Goal: Check status: Check status

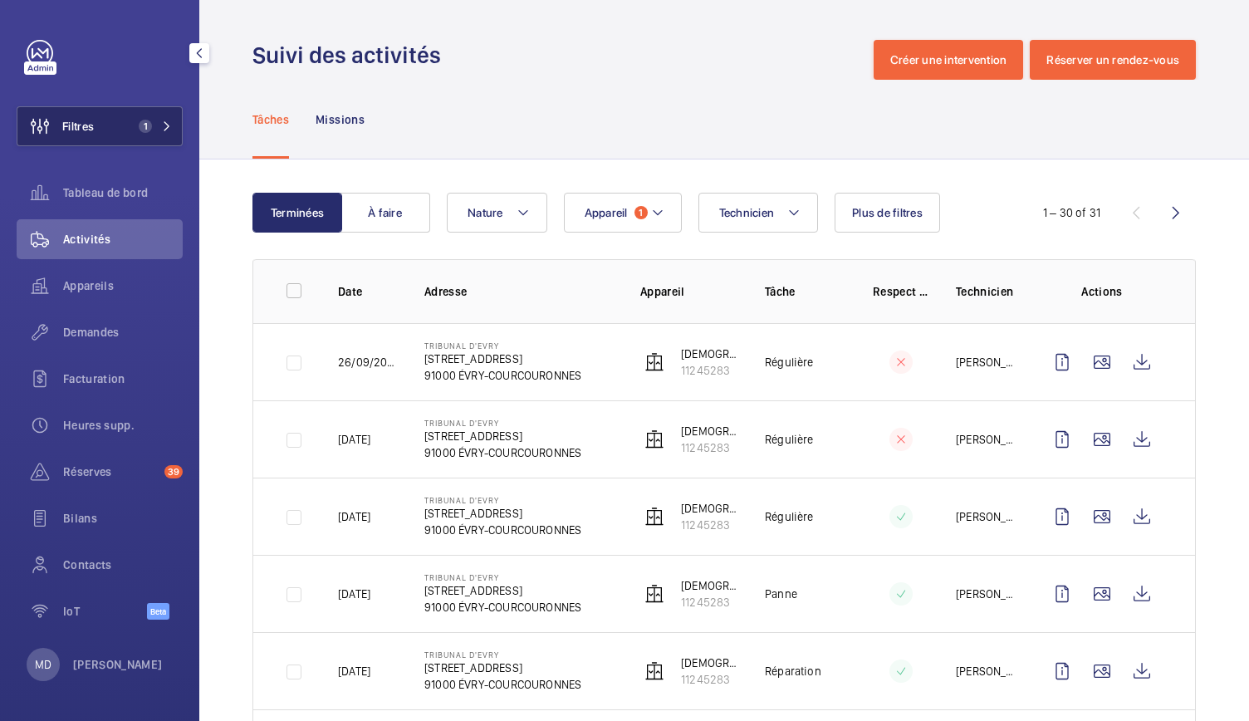
click at [161, 133] on button "Filtres 1" at bounding box center [100, 126] width 166 height 40
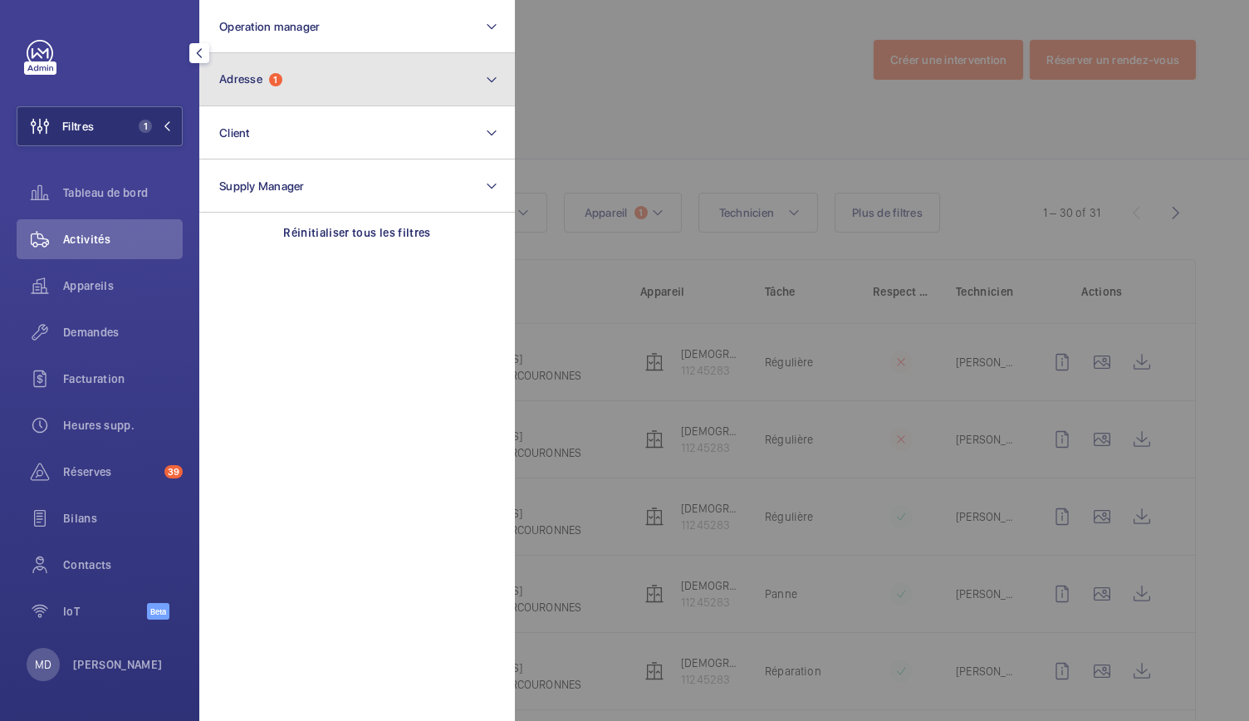
click at [338, 79] on button "Adresse 1" at bounding box center [357, 79] width 316 height 53
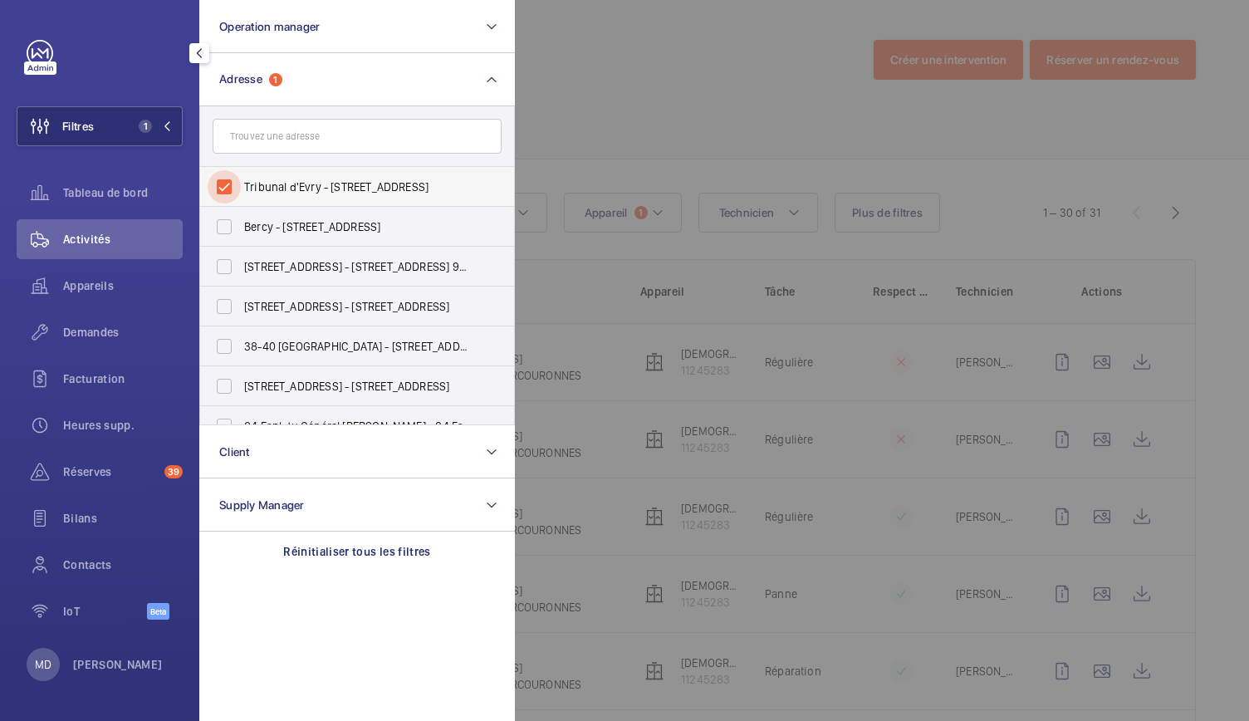
click at [226, 184] on input "Tribunal d'Evry - 9 Rue des Mazières, ÉVRY-COURCOURONNES 91000" at bounding box center [224, 186] width 33 height 33
checkbox input "false"
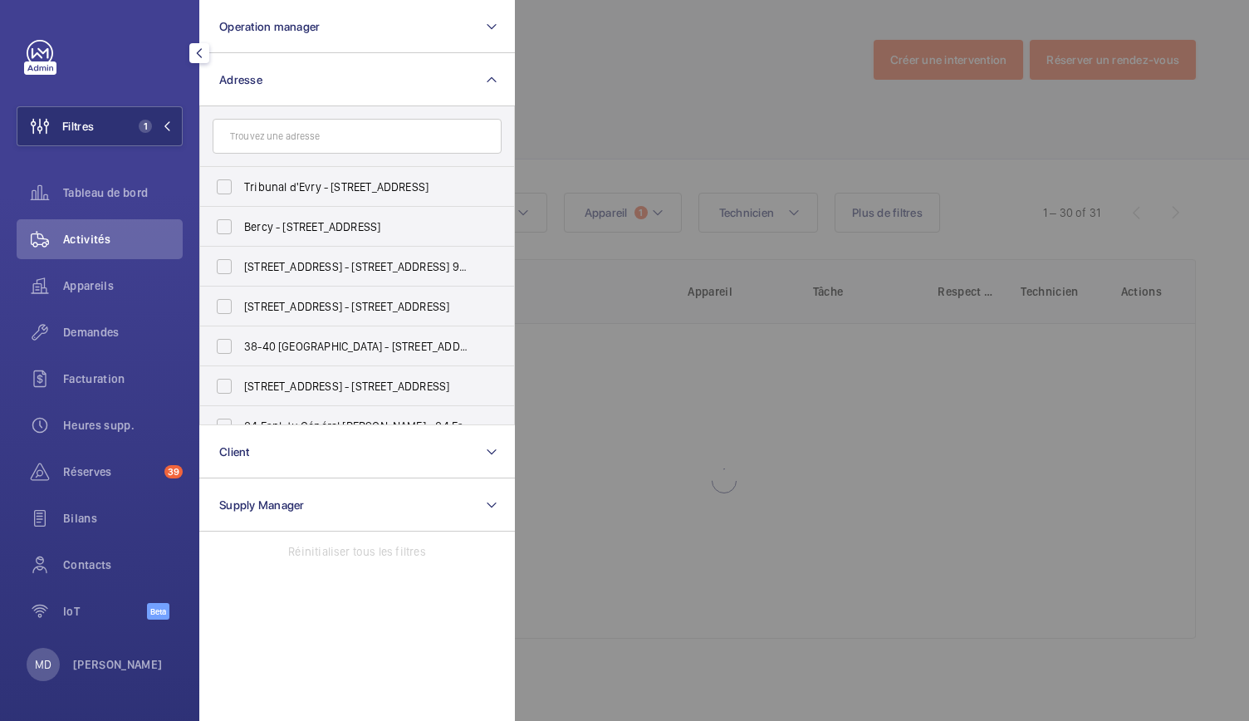
click at [669, 100] on div at bounding box center [1139, 360] width 1249 height 721
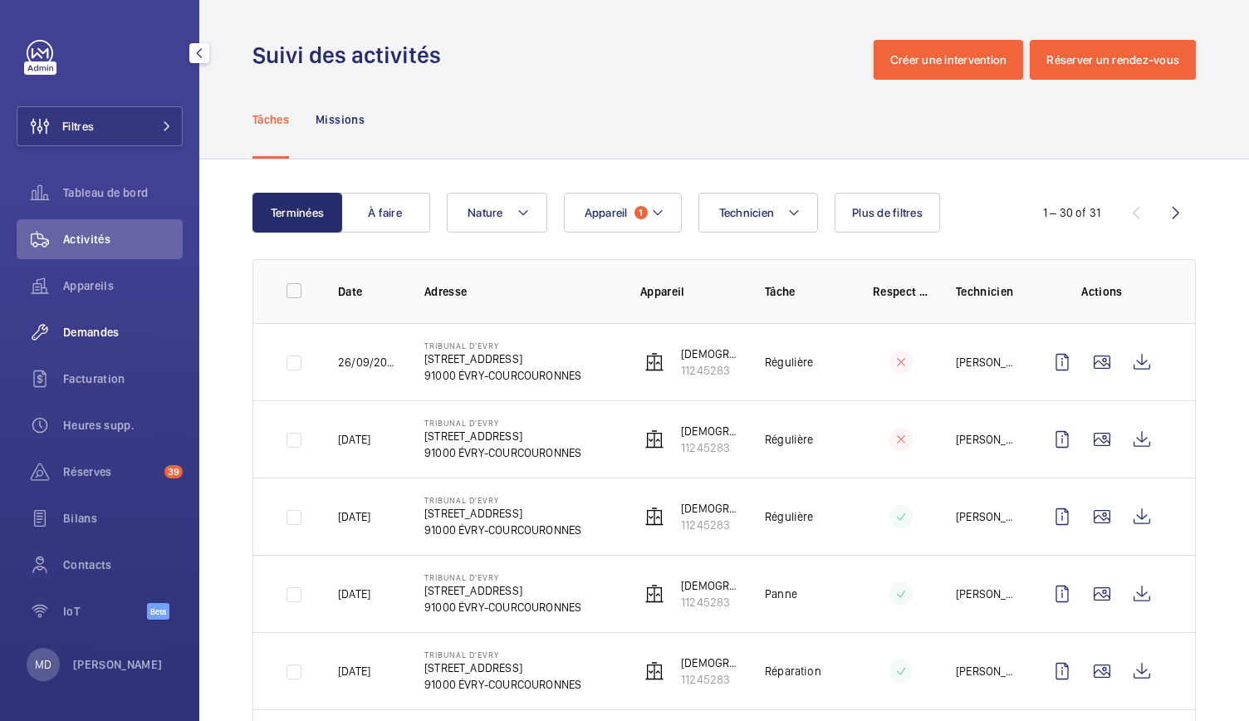
click at [115, 341] on div "Demandes" at bounding box center [100, 332] width 166 height 40
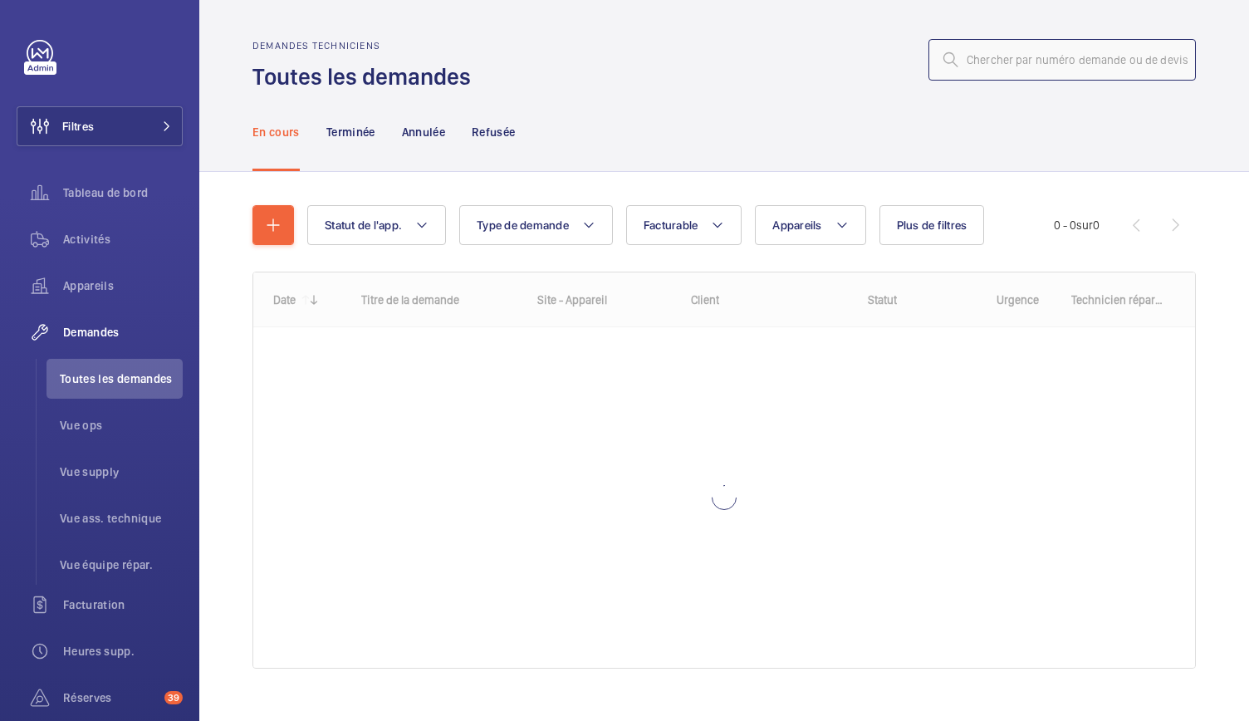
click at [989, 56] on input "text" at bounding box center [1061, 60] width 267 height 42
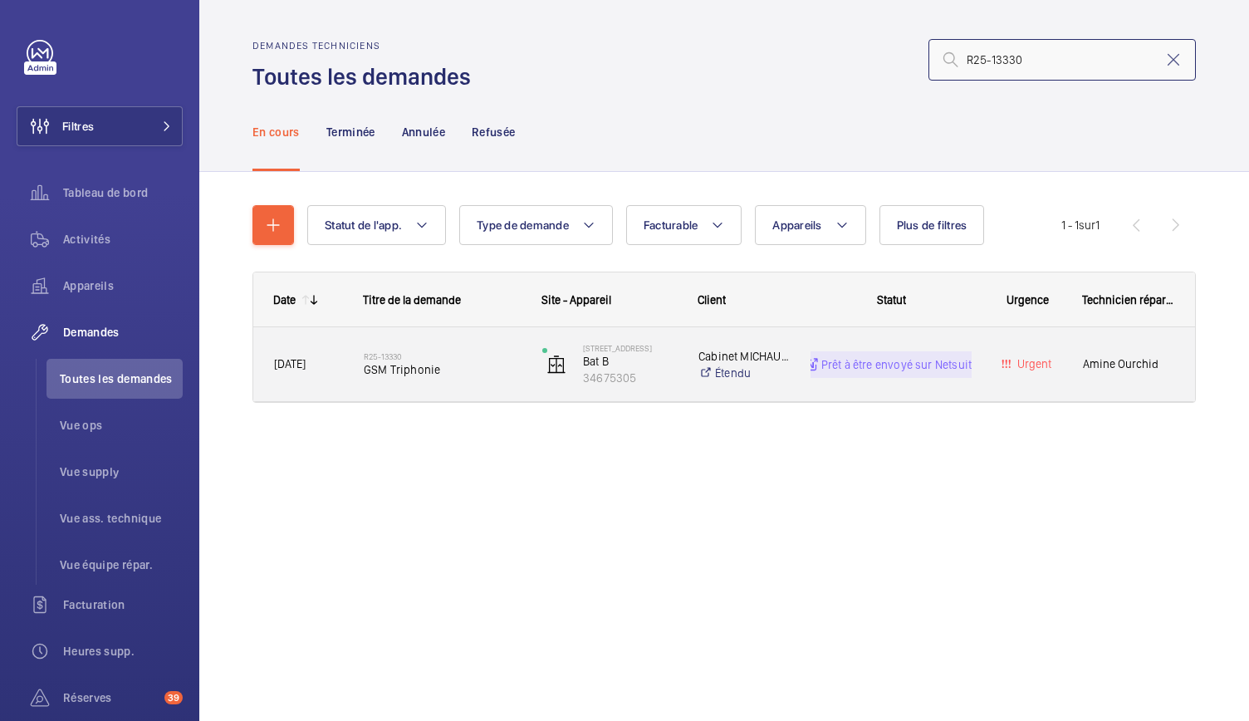
type input "R25-13330"
click at [448, 365] on span "GSM Triphonie" at bounding box center [442, 369] width 157 height 17
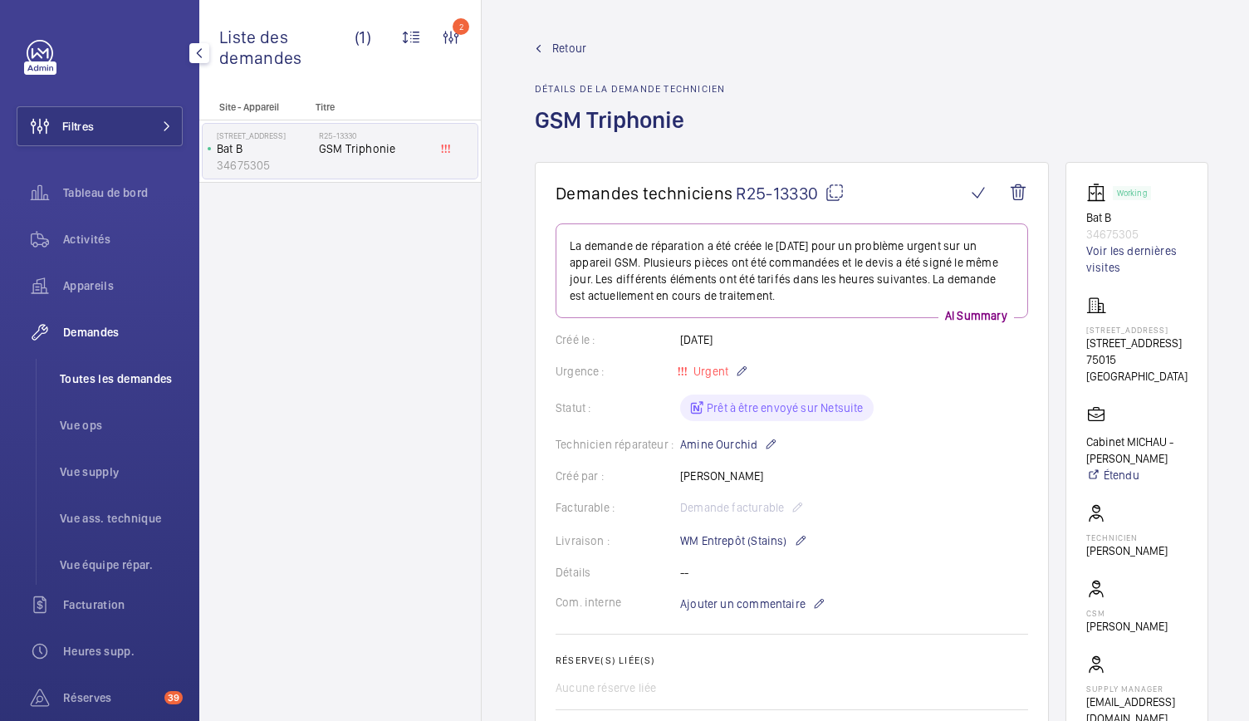
click at [120, 376] on span "Toutes les demandes" at bounding box center [121, 378] width 123 height 17
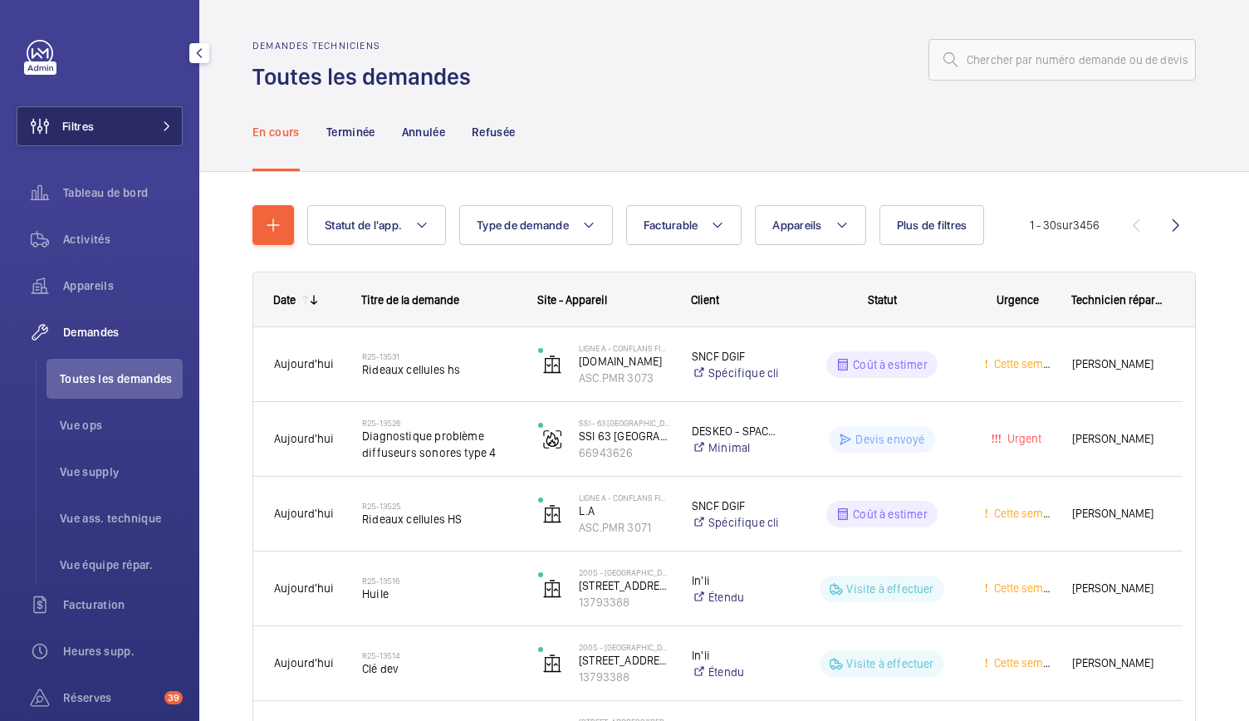
click at [148, 120] on button "Filtres" at bounding box center [100, 126] width 166 height 40
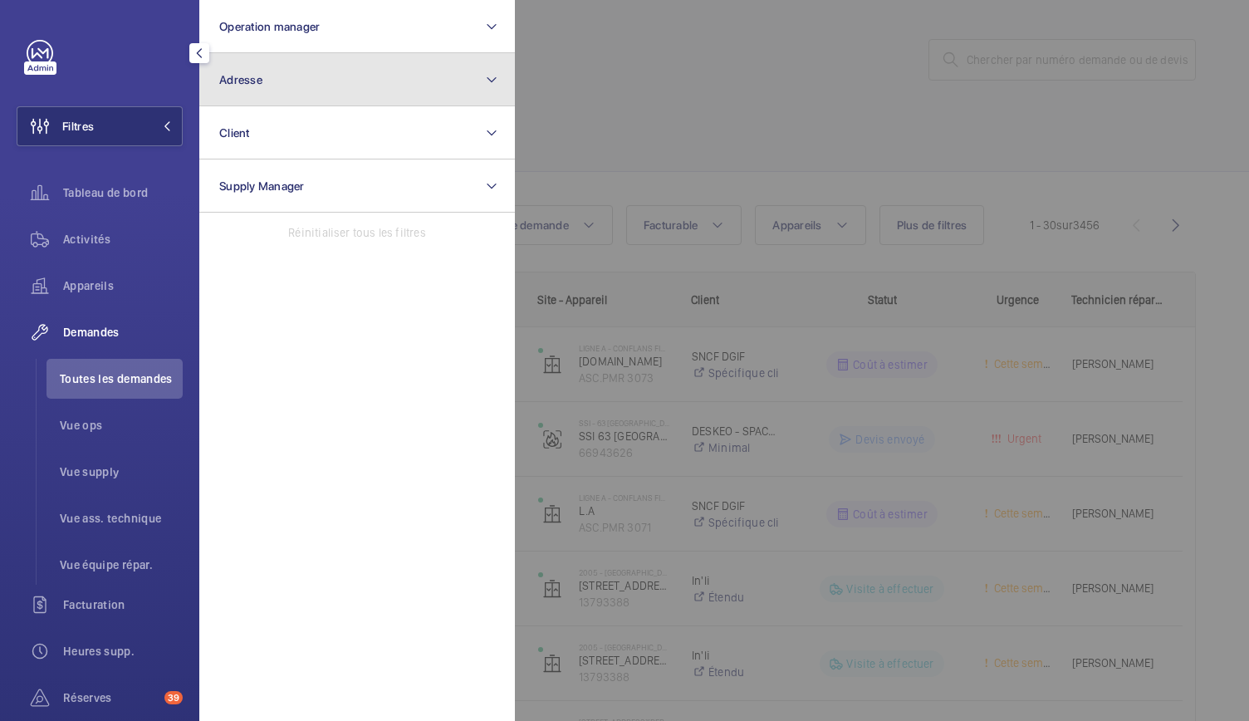
click at [299, 87] on button "Adresse" at bounding box center [357, 79] width 316 height 53
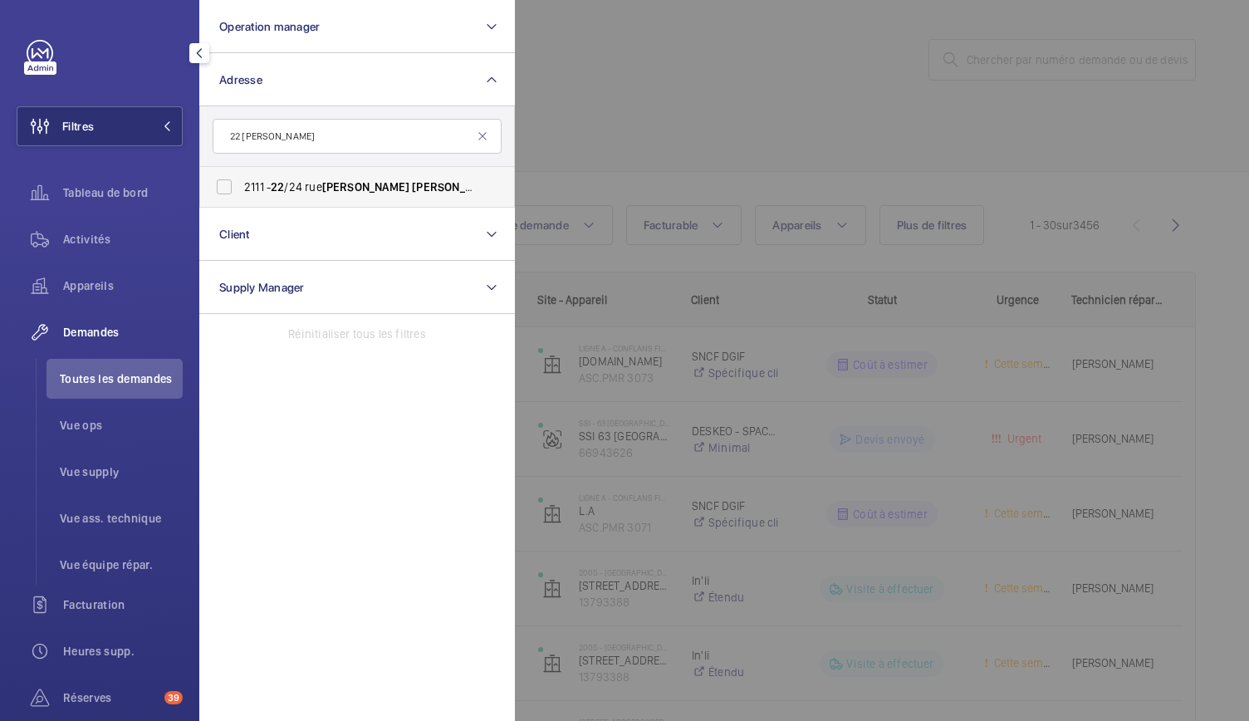
type input "22 paul bert"
click at [244, 184] on span "2111 - 22 /24 rue Paul Bert , 92140 CLAMART, CLAMART 92140" at bounding box center [358, 187] width 228 height 17
click at [241, 184] on input "2111 - 22 /24 rue Paul Bert , 92140 CLAMART, CLAMART 92140" at bounding box center [224, 186] width 33 height 33
checkbox input "true"
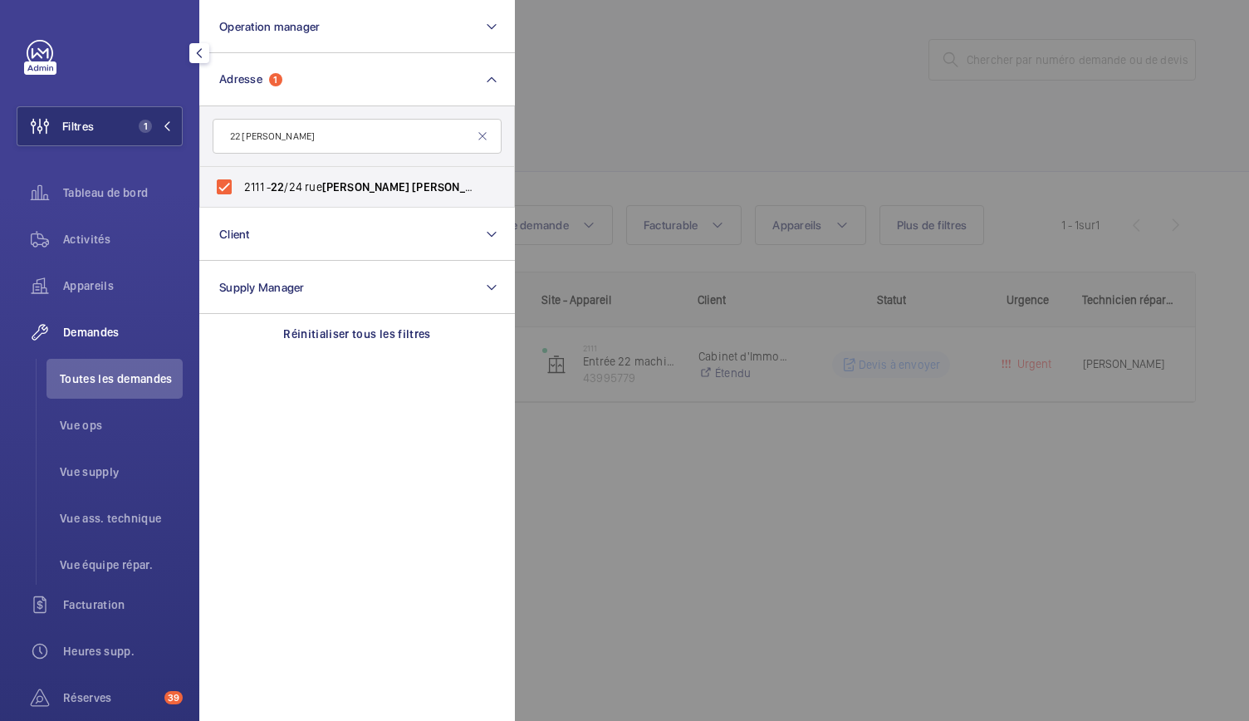
click at [664, 104] on div at bounding box center [1139, 360] width 1249 height 721
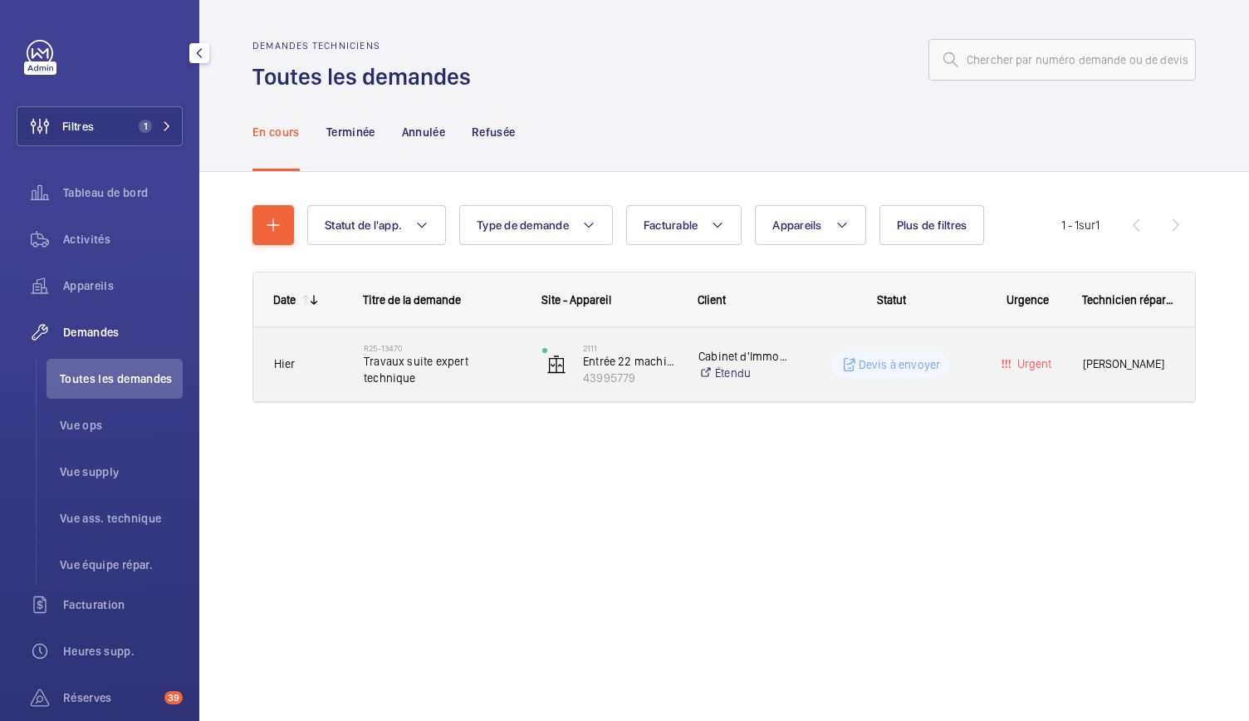
click at [487, 363] on span "Travaux suite expert technique" at bounding box center [442, 369] width 157 height 33
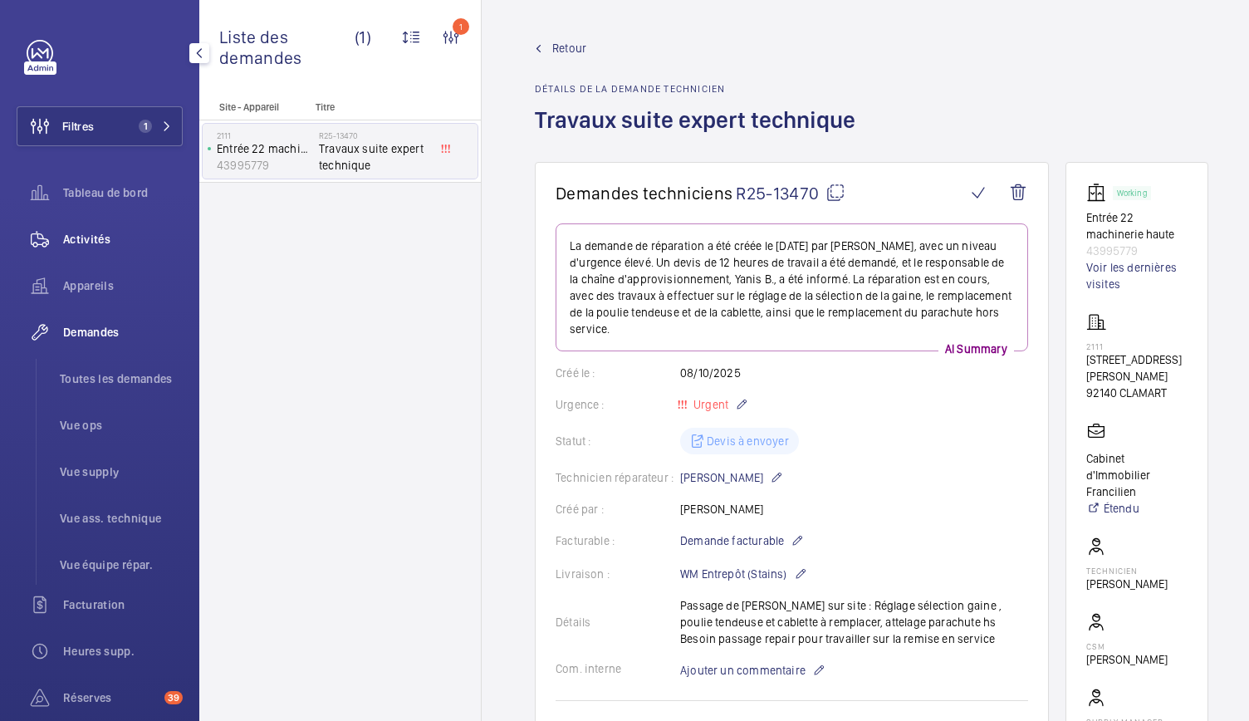
click at [95, 250] on div "Activités" at bounding box center [100, 239] width 166 height 40
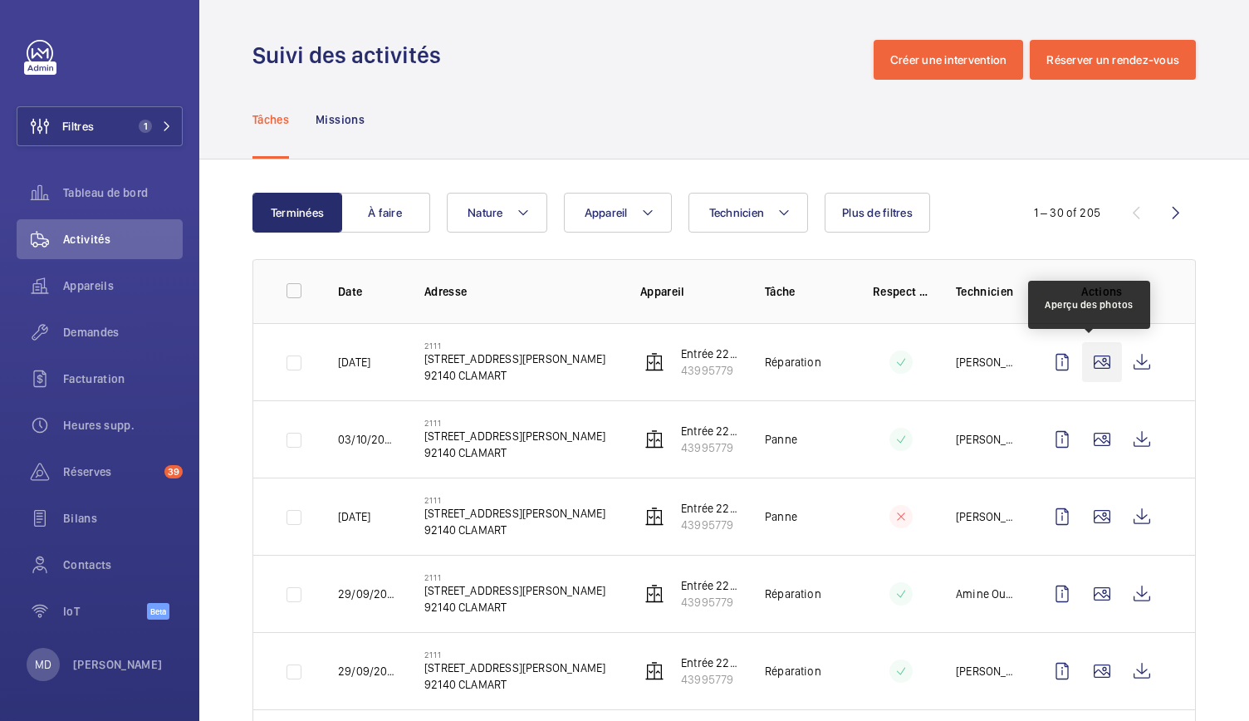
click at [1082, 360] on wm-front-icon-button at bounding box center [1102, 362] width 40 height 40
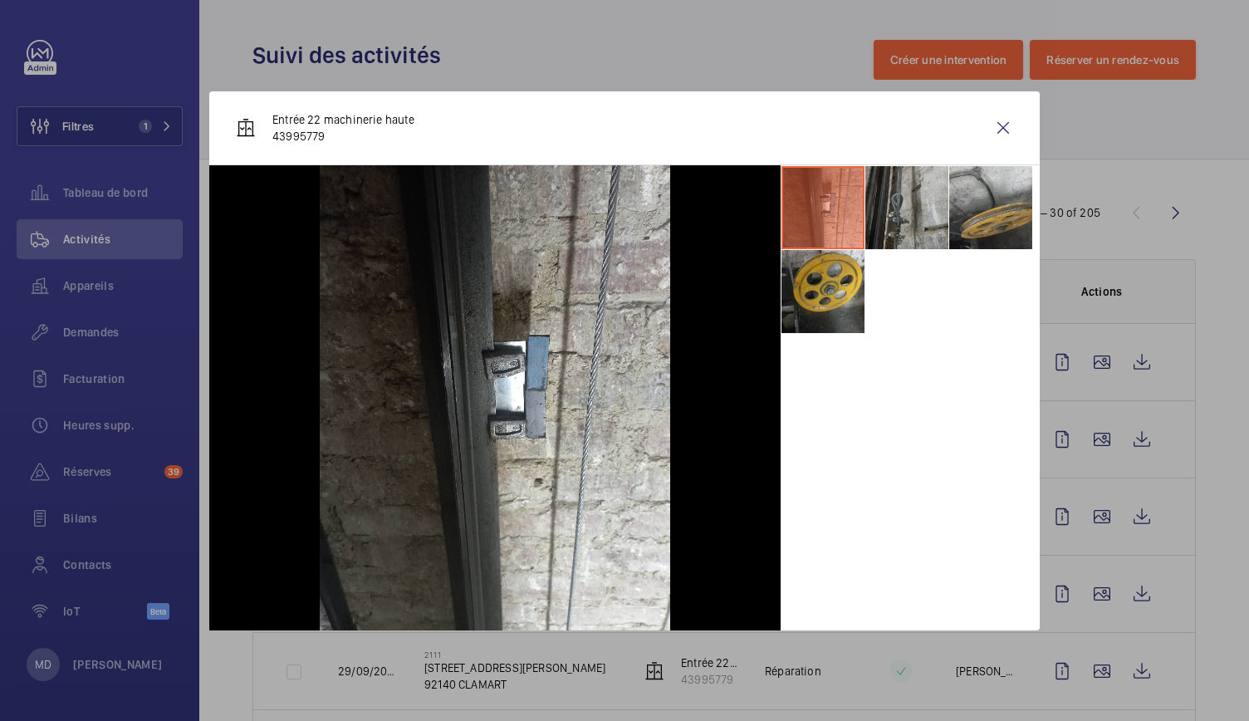
click at [889, 215] on li at bounding box center [906, 207] width 83 height 83
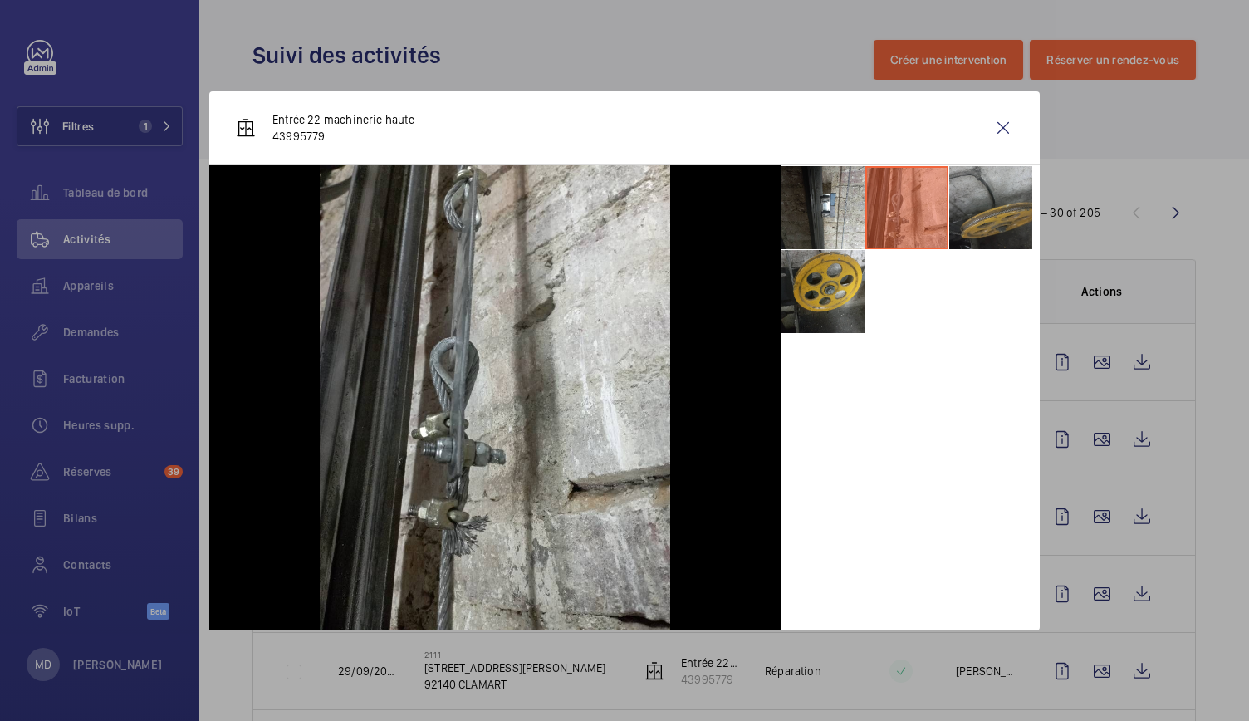
click at [1015, 217] on li at bounding box center [990, 207] width 83 height 83
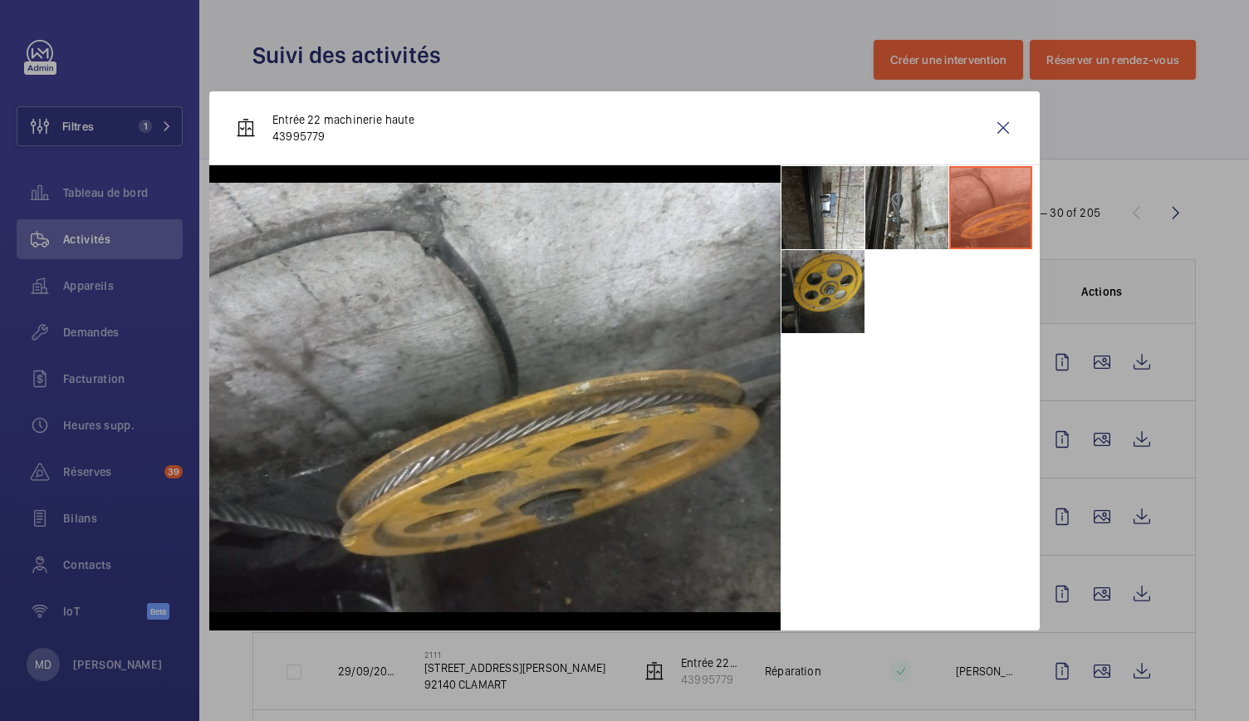
click at [855, 290] on li at bounding box center [822, 291] width 83 height 83
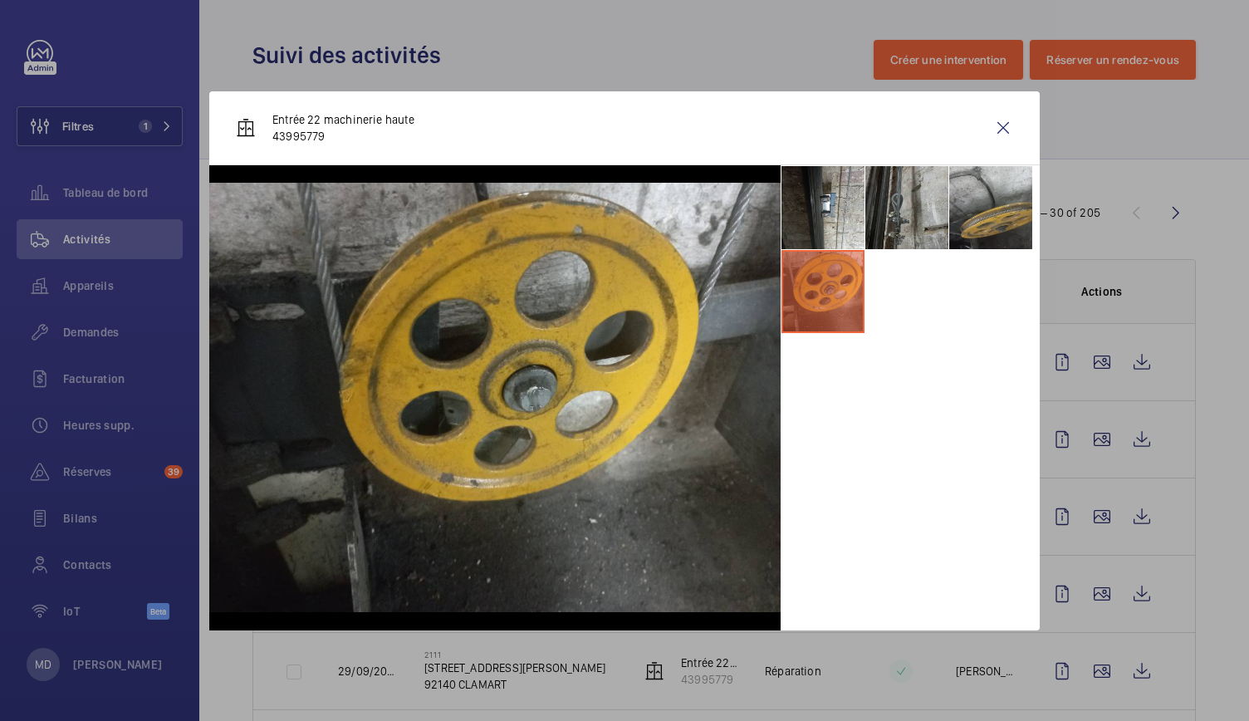
click at [865, 193] on li at bounding box center [906, 207] width 83 height 83
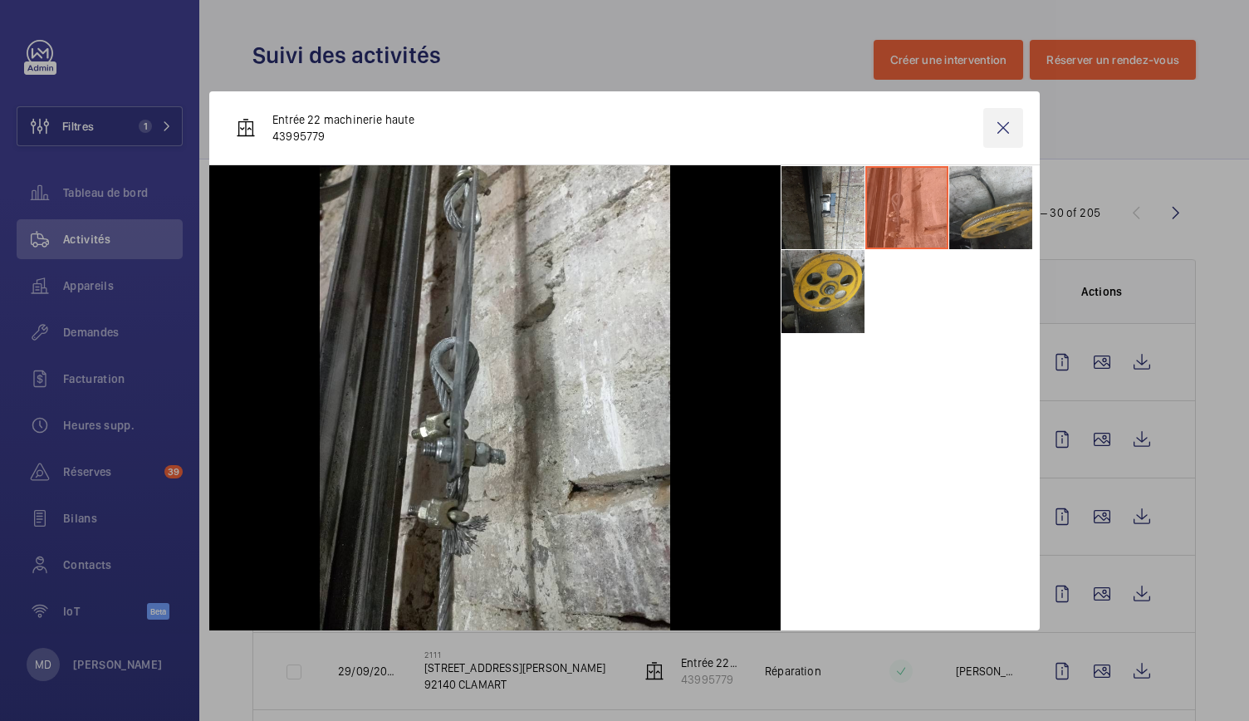
click at [1010, 127] on wm-front-icon-button at bounding box center [1003, 128] width 40 height 40
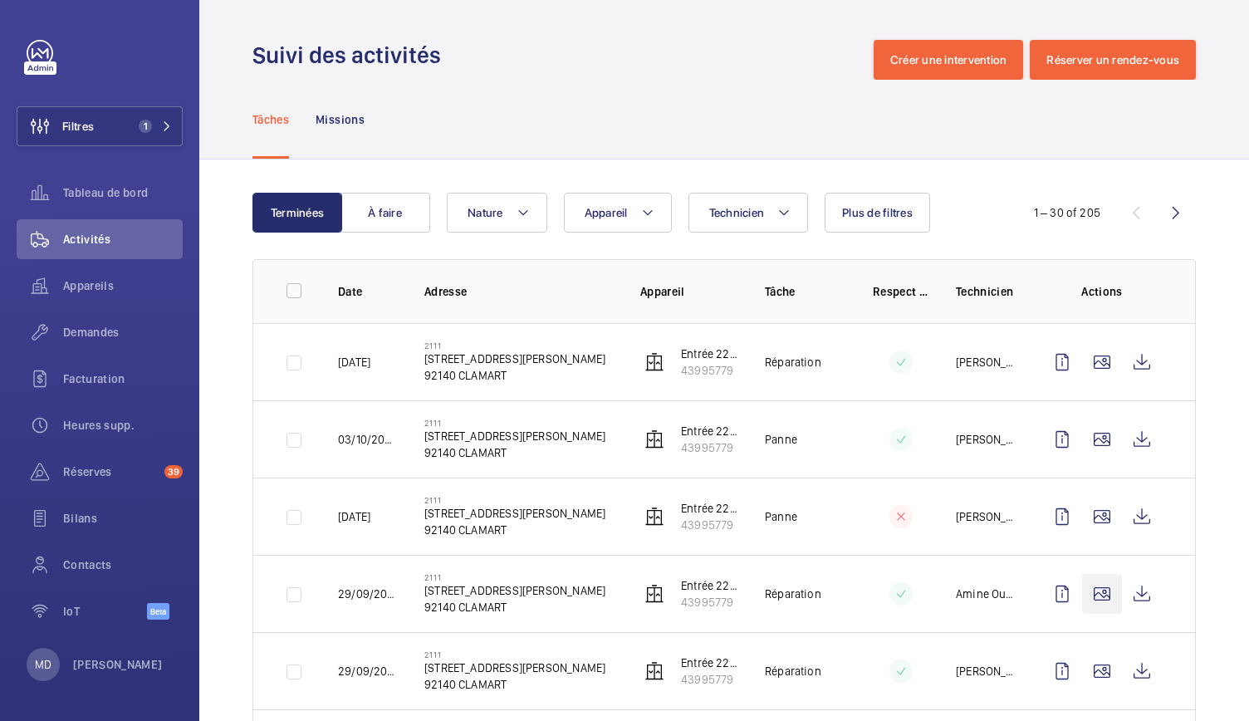
click at [1082, 600] on wm-front-icon-button at bounding box center [1102, 594] width 40 height 40
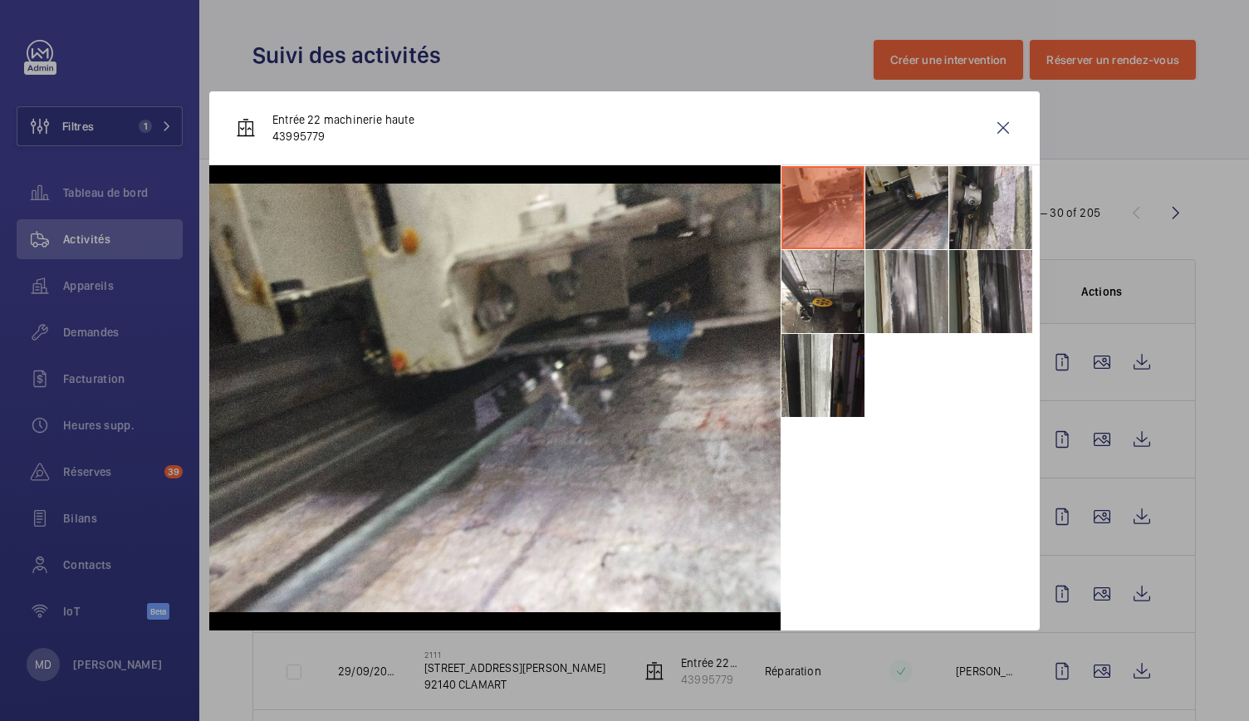
click at [904, 215] on li at bounding box center [906, 207] width 83 height 83
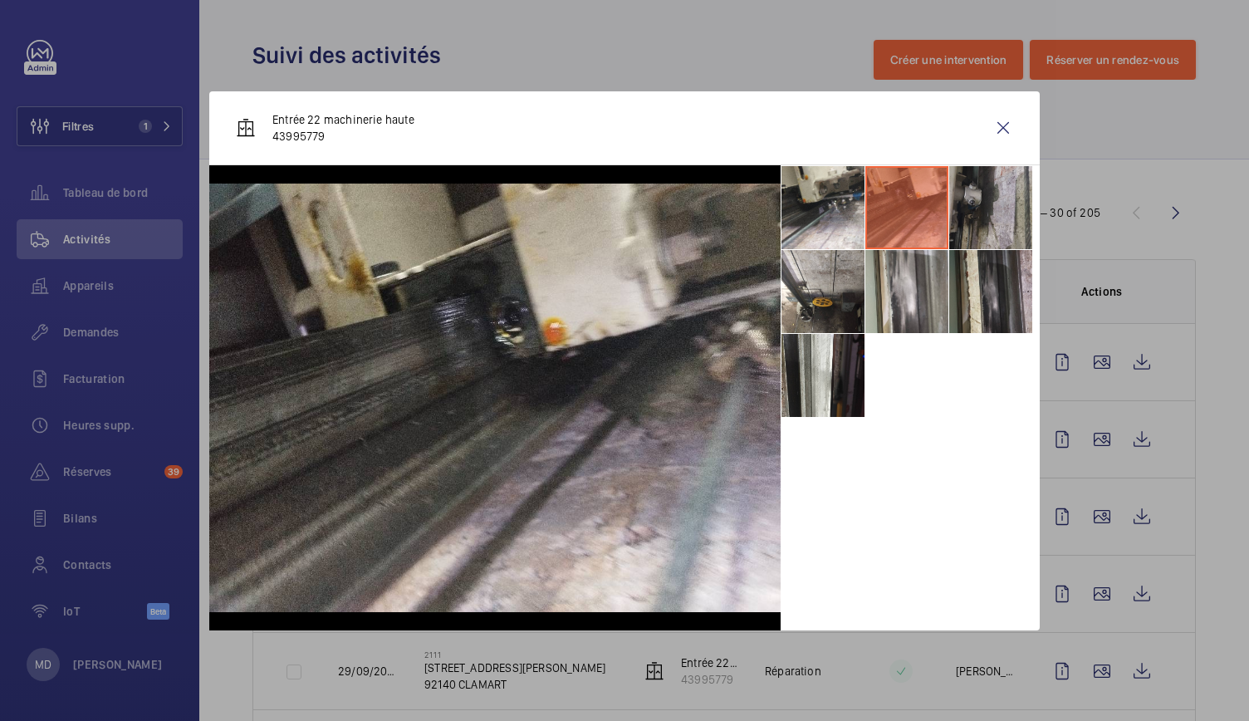
click at [1000, 213] on li at bounding box center [990, 207] width 83 height 83
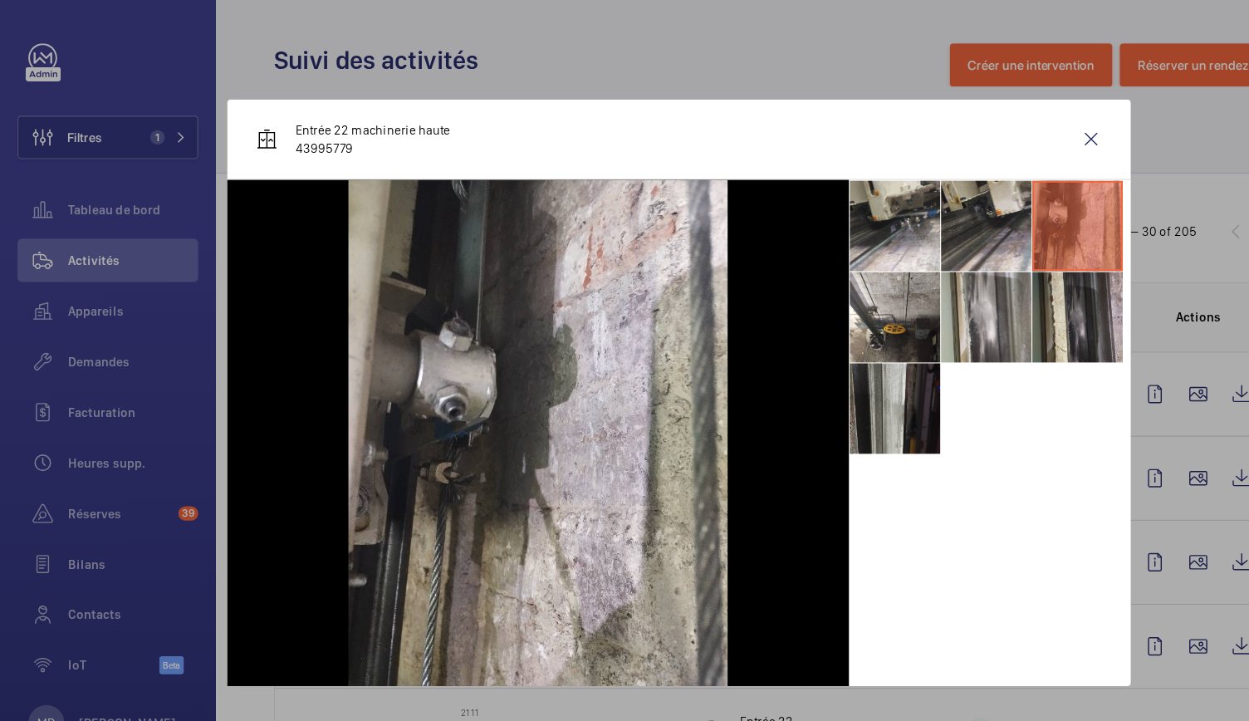
click at [827, 357] on li at bounding box center [822, 375] width 83 height 83
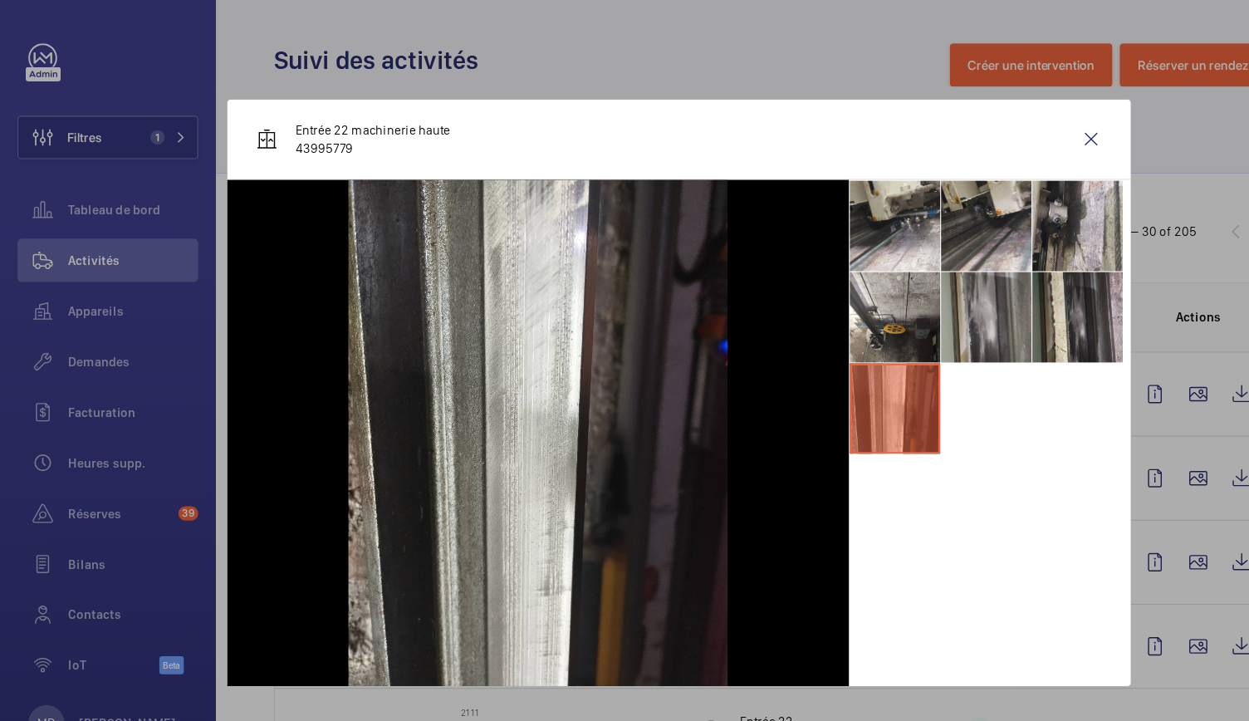
click at [910, 284] on li at bounding box center [906, 291] width 83 height 83
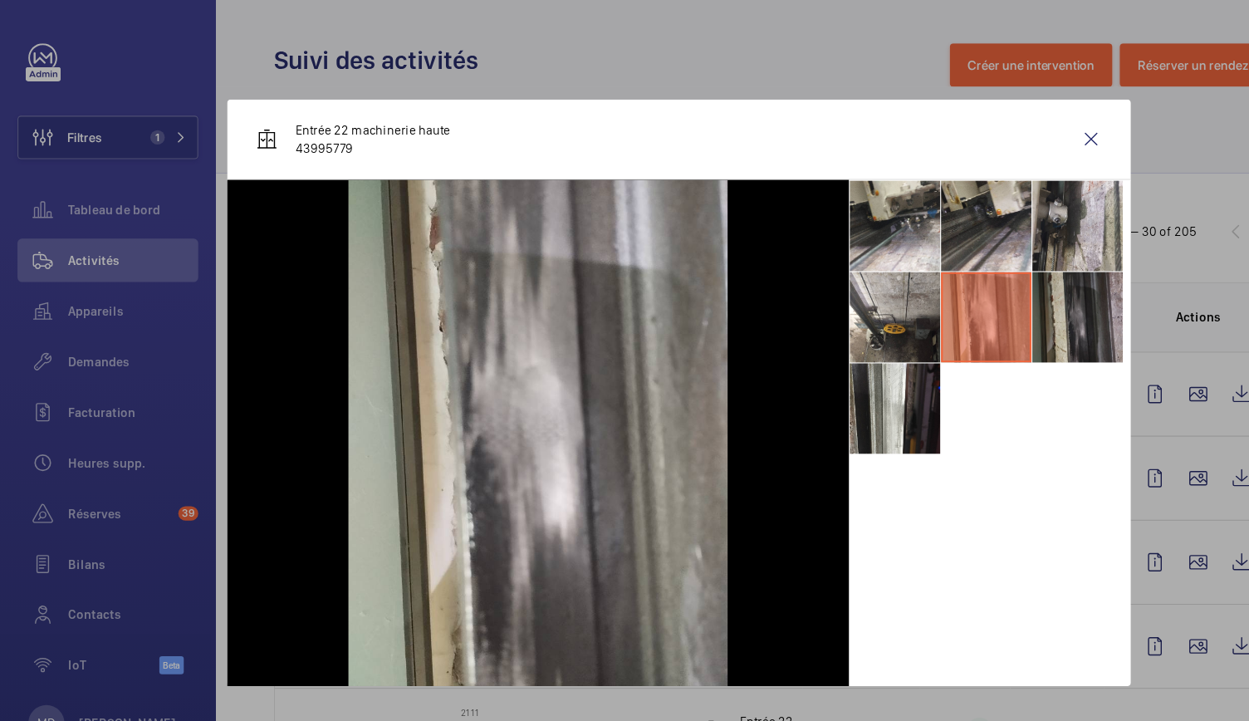
click at [1002, 275] on li at bounding box center [990, 291] width 83 height 83
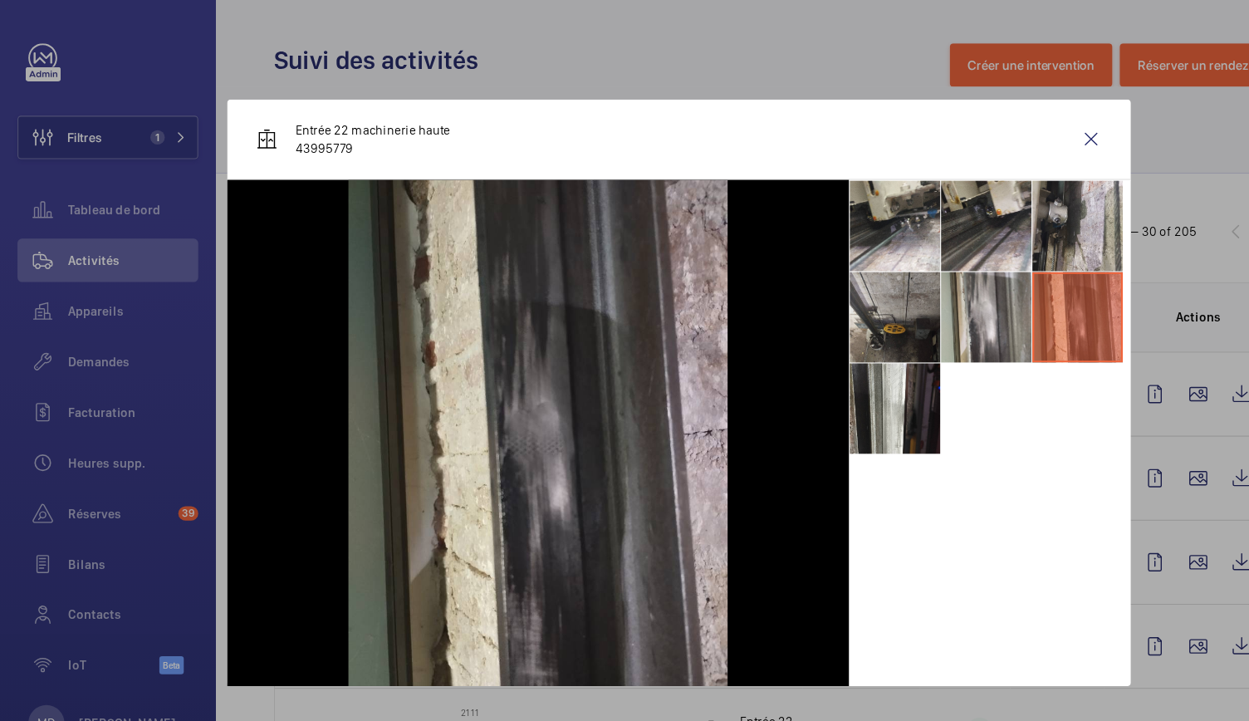
click at [791, 272] on li at bounding box center [822, 291] width 83 height 83
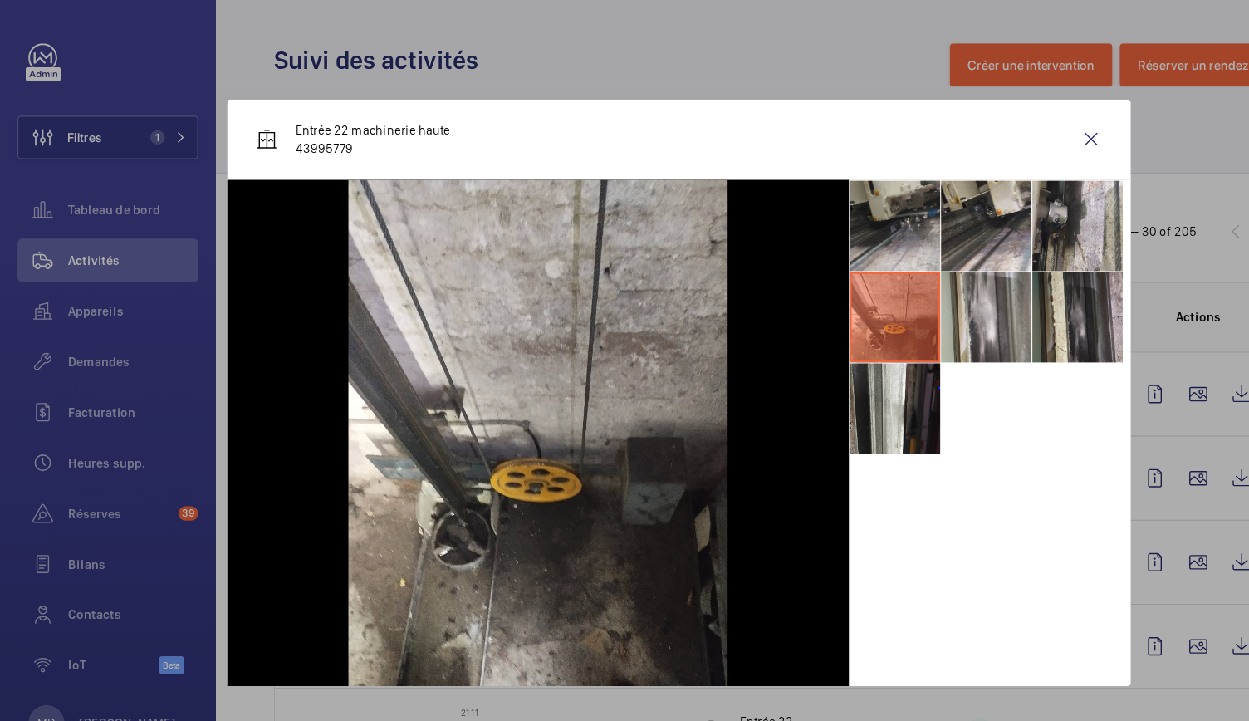
click at [829, 186] on li at bounding box center [822, 207] width 83 height 83
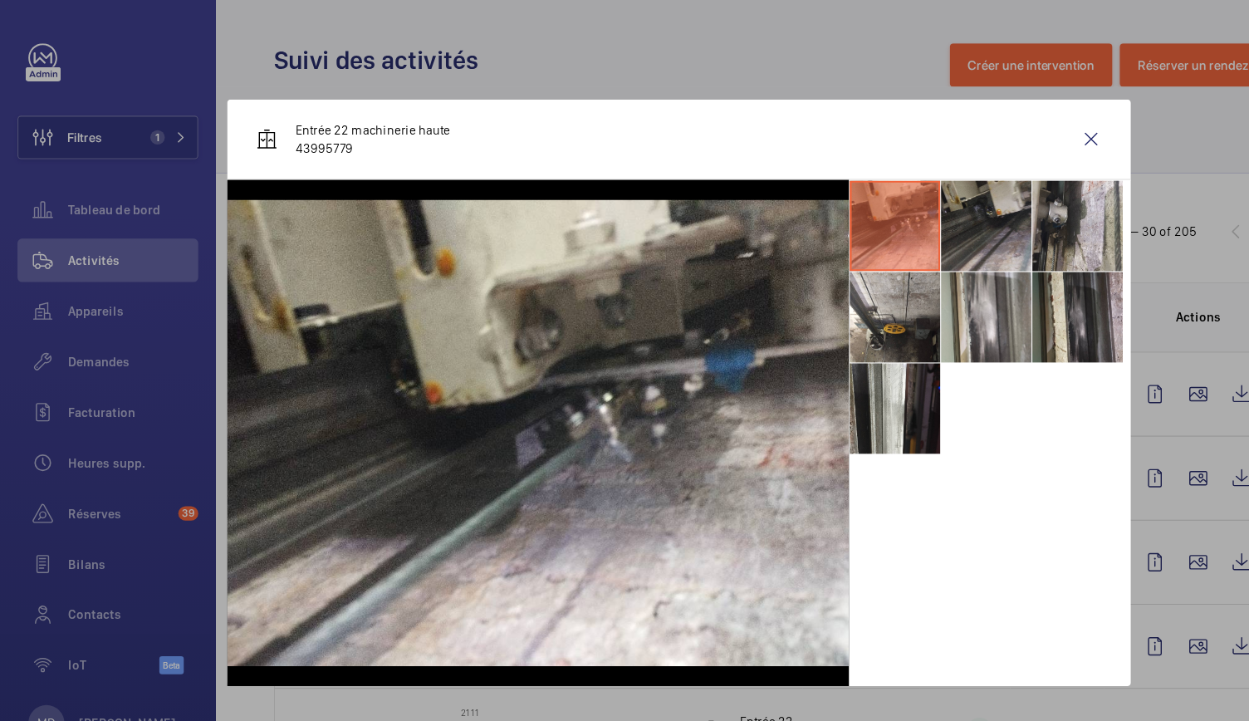
click at [920, 190] on li at bounding box center [906, 207] width 83 height 83
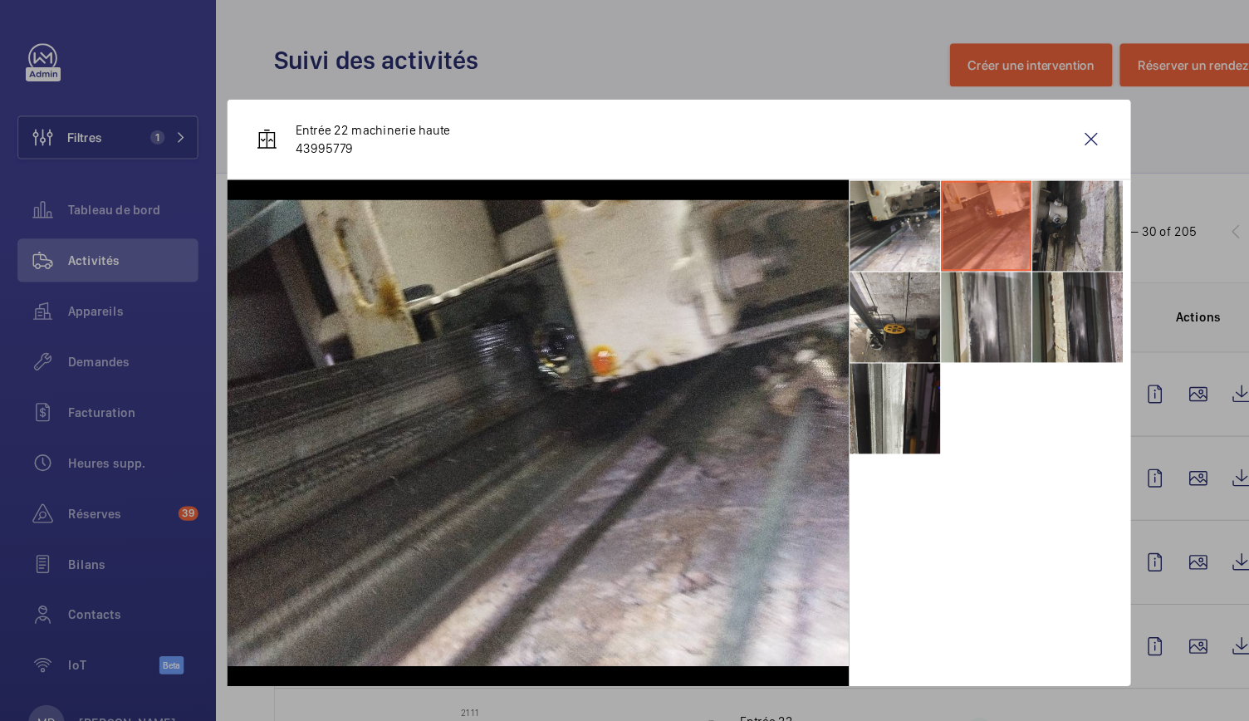
click at [981, 189] on li at bounding box center [990, 207] width 83 height 83
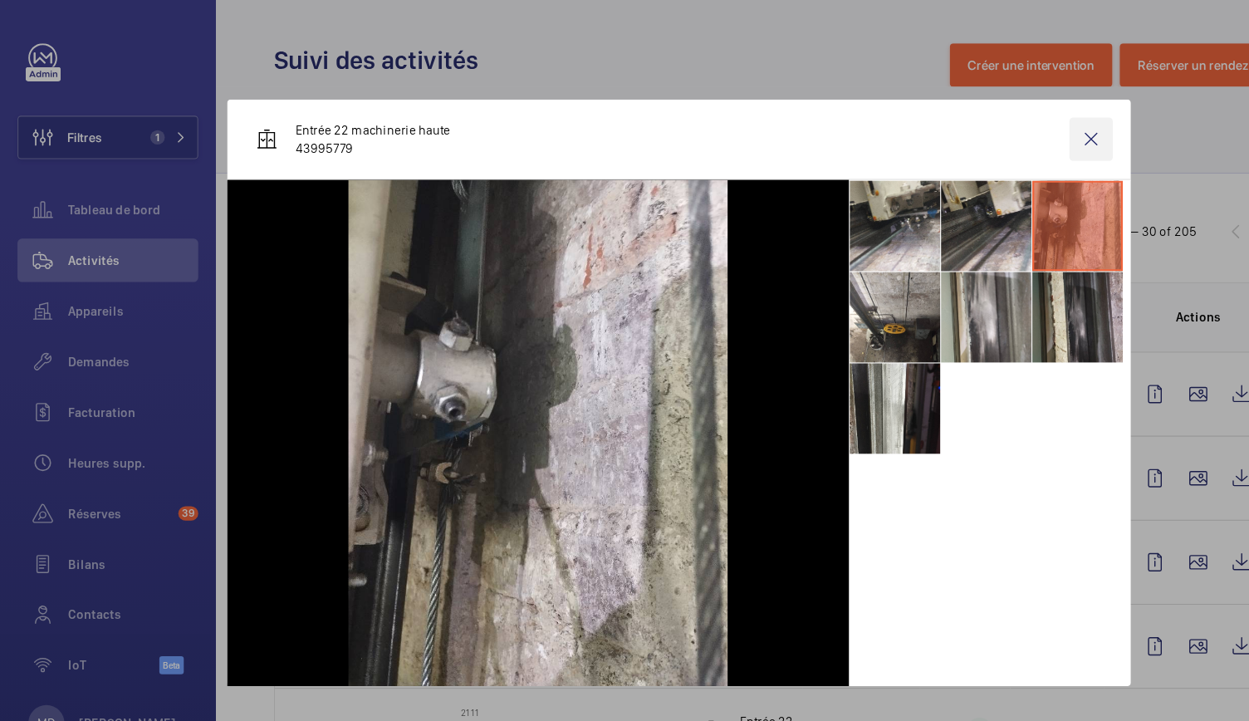
click at [1004, 110] on wm-front-icon-button at bounding box center [1003, 128] width 40 height 40
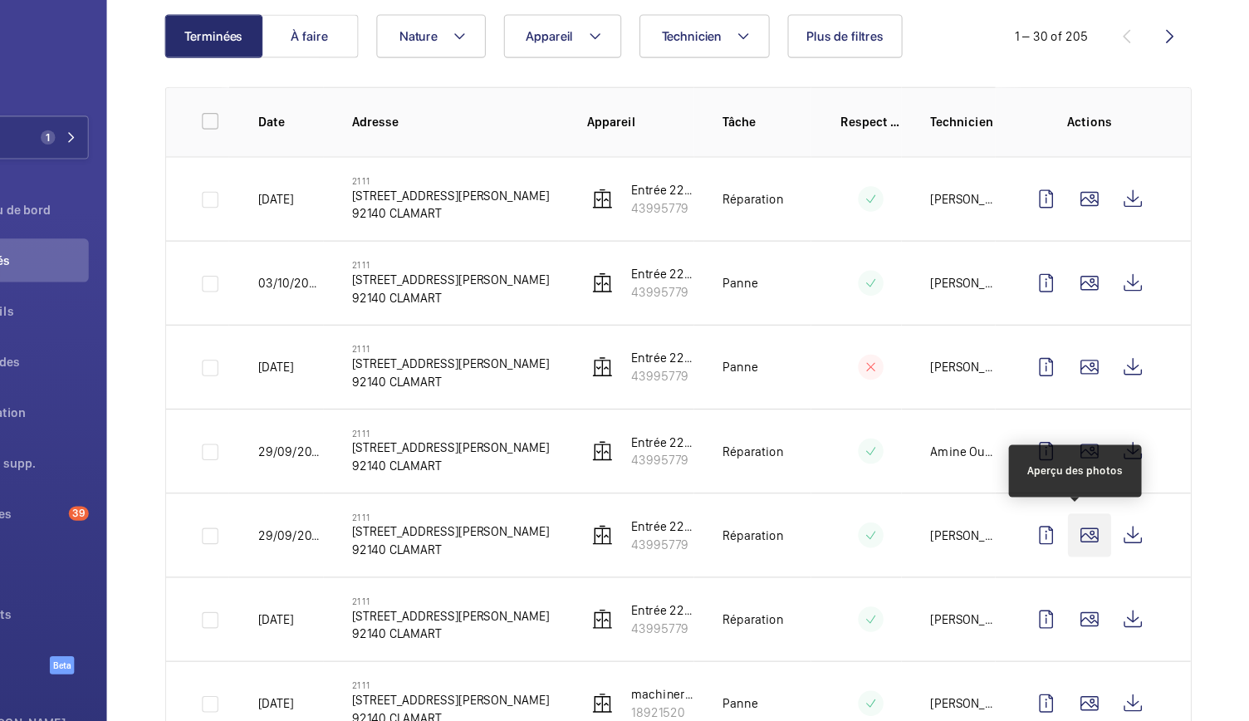
click at [1091, 490] on wm-front-icon-button at bounding box center [1102, 492] width 40 height 40
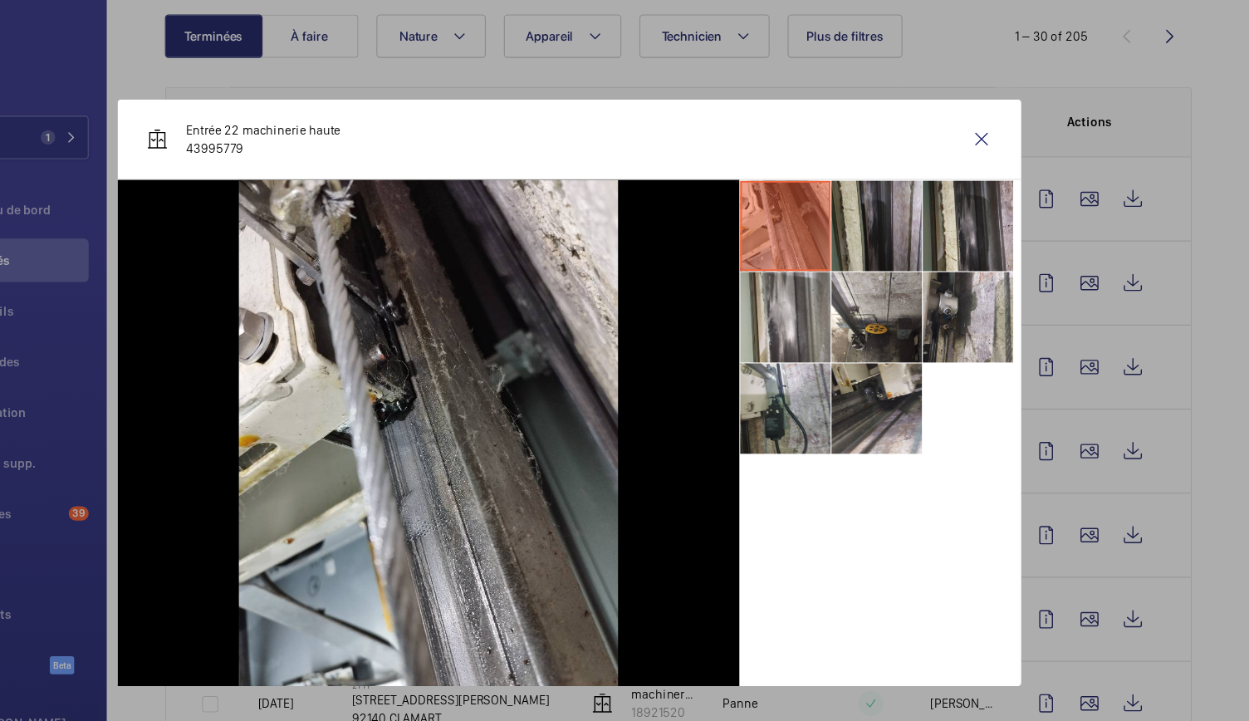
click at [916, 205] on li at bounding box center [906, 207] width 83 height 83
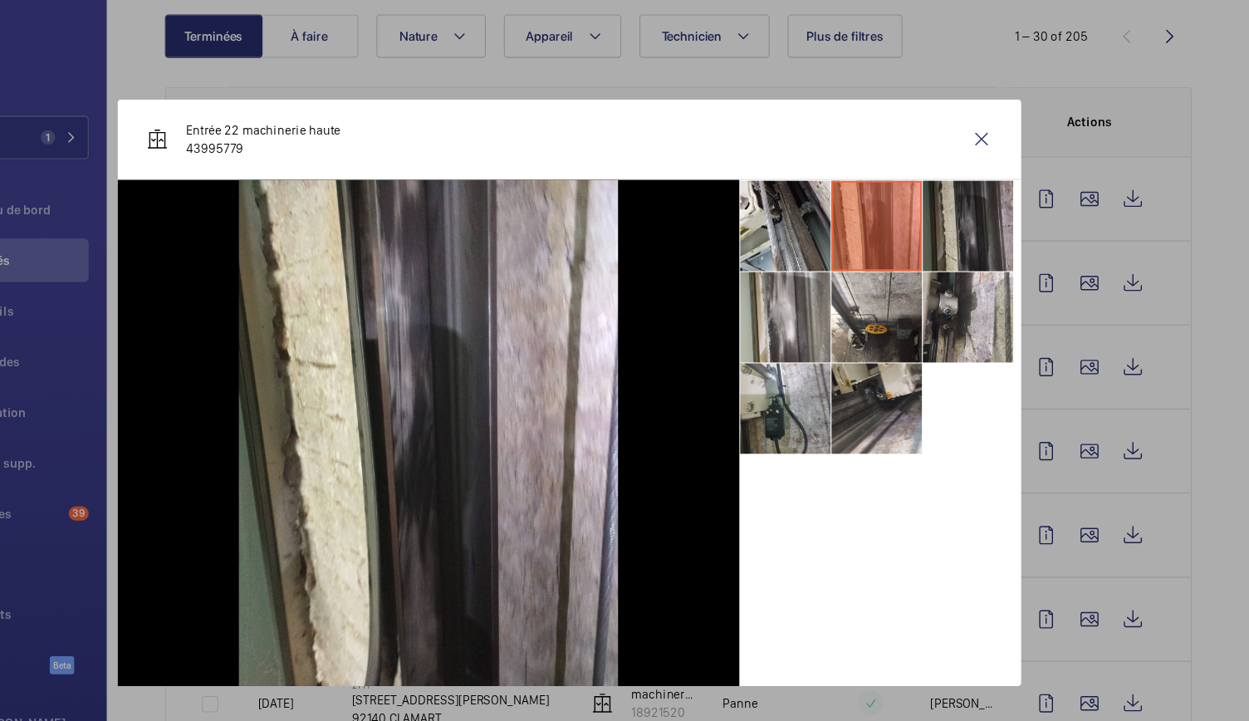
click at [972, 214] on li at bounding box center [990, 207] width 83 height 83
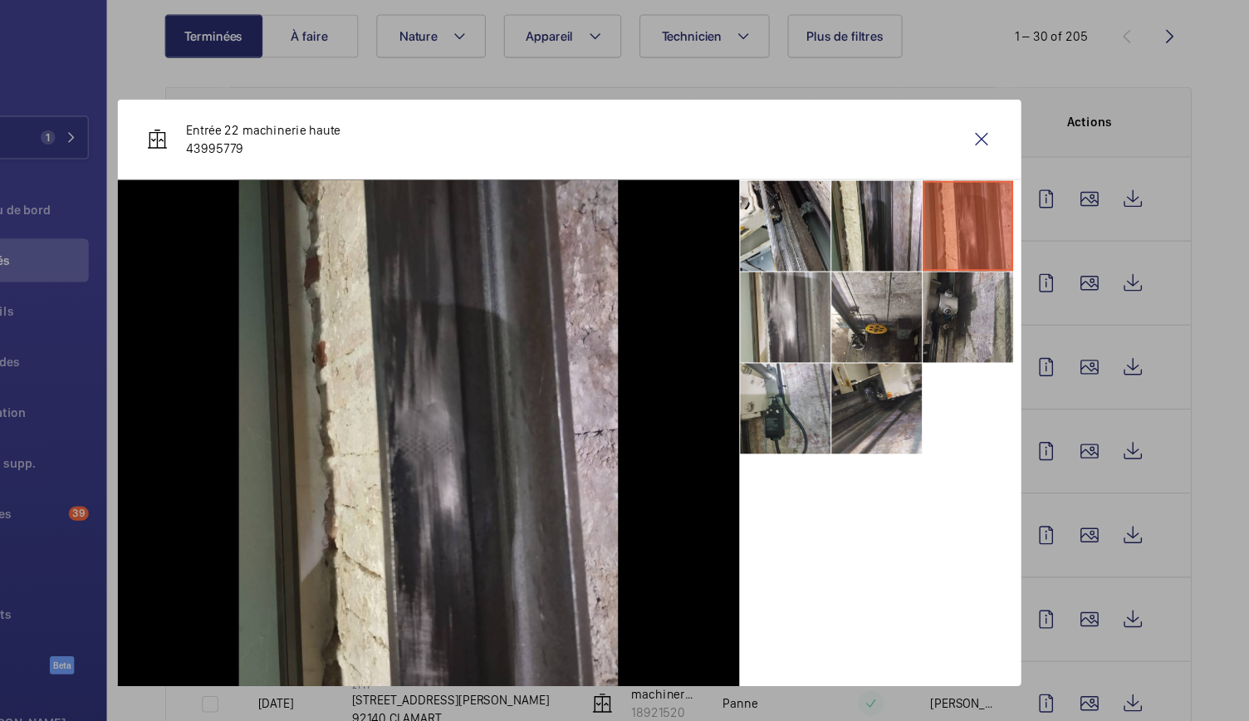
click at [977, 279] on li at bounding box center [990, 291] width 83 height 83
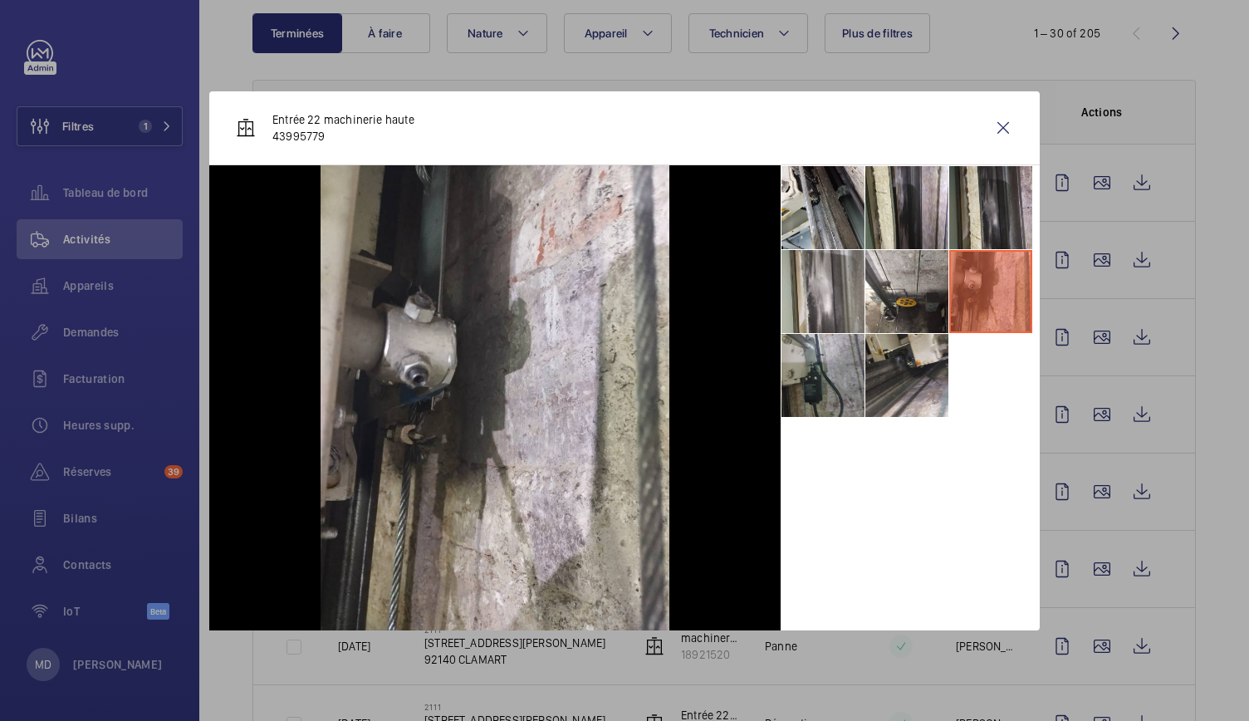
click at [817, 394] on li at bounding box center [822, 375] width 83 height 83
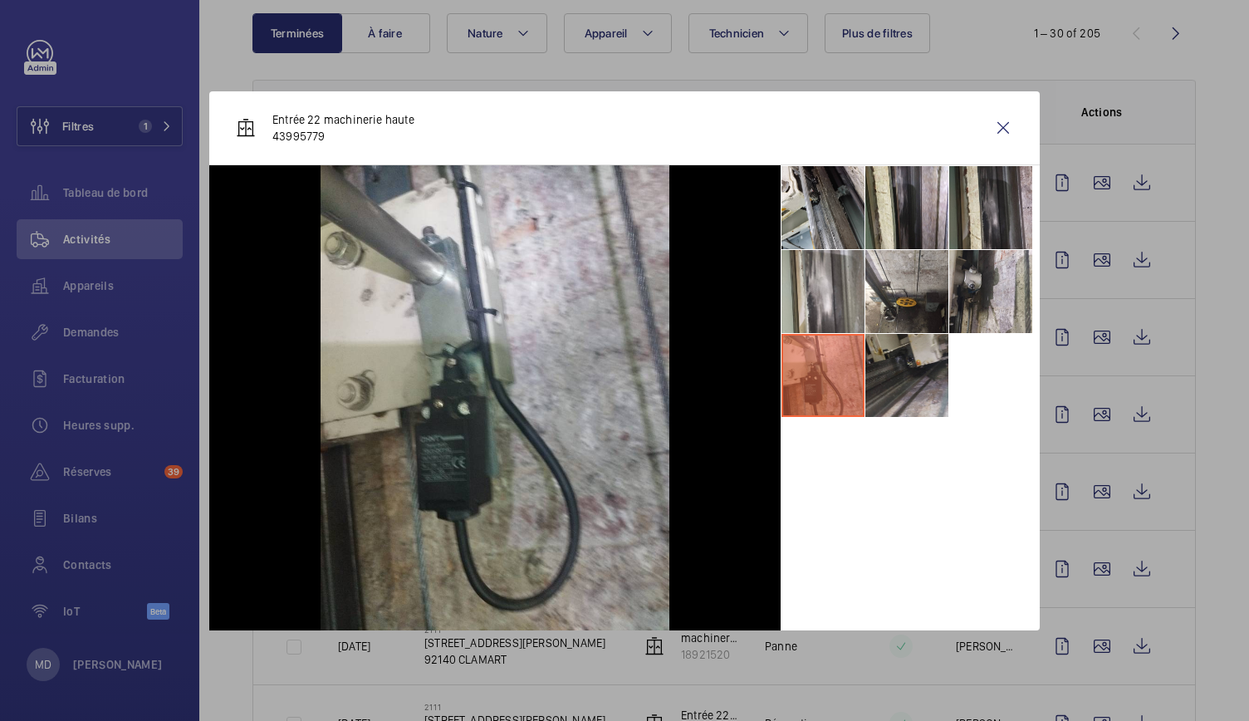
click at [926, 373] on li at bounding box center [906, 375] width 83 height 83
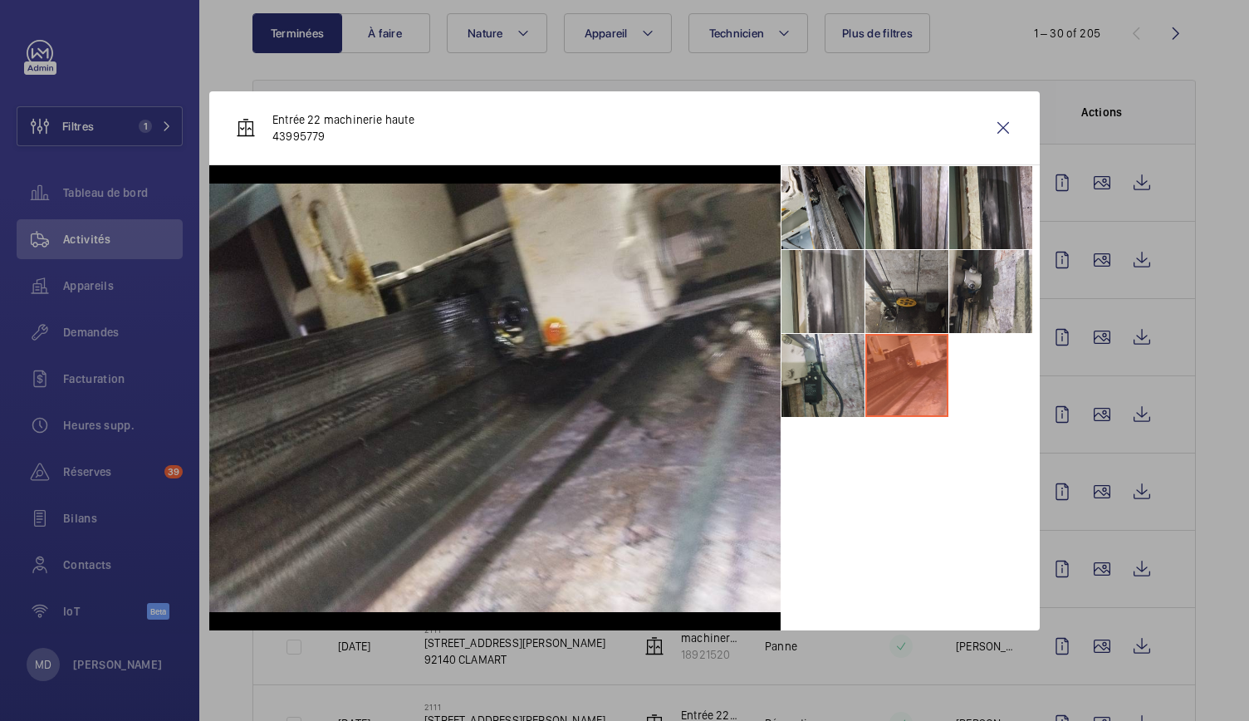
click at [912, 255] on li at bounding box center [906, 291] width 83 height 83
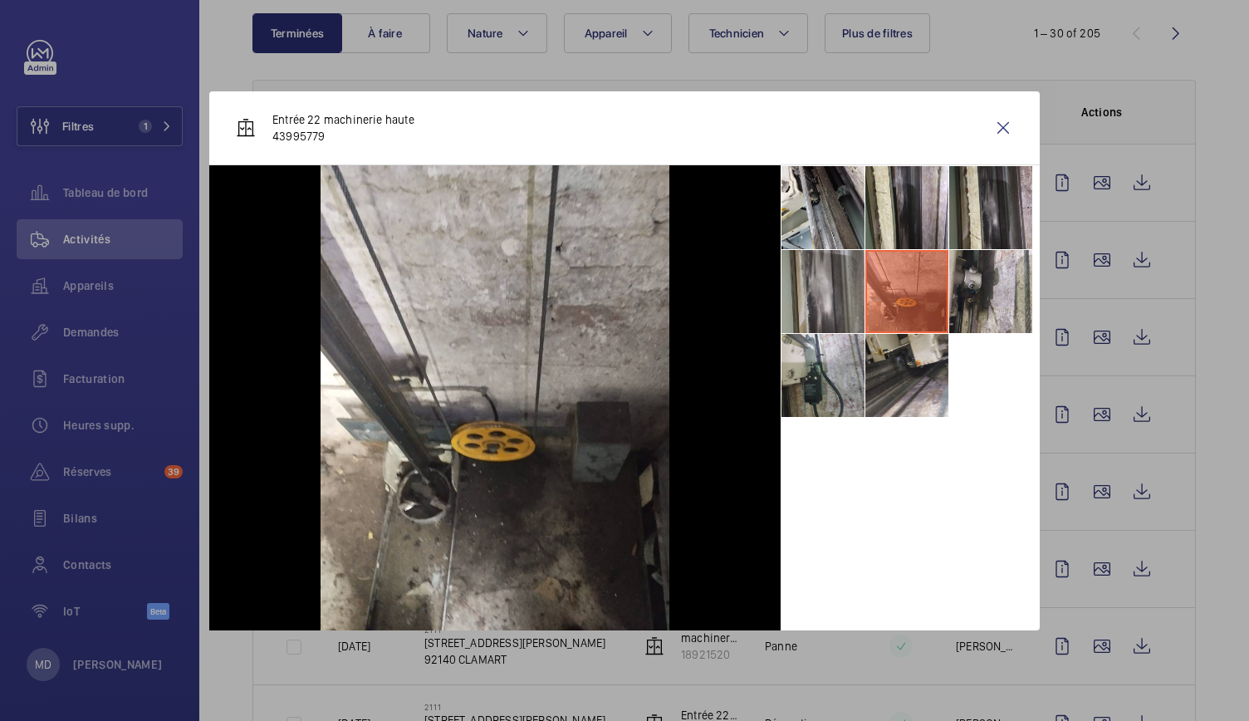
click at [822, 286] on li at bounding box center [822, 291] width 83 height 83
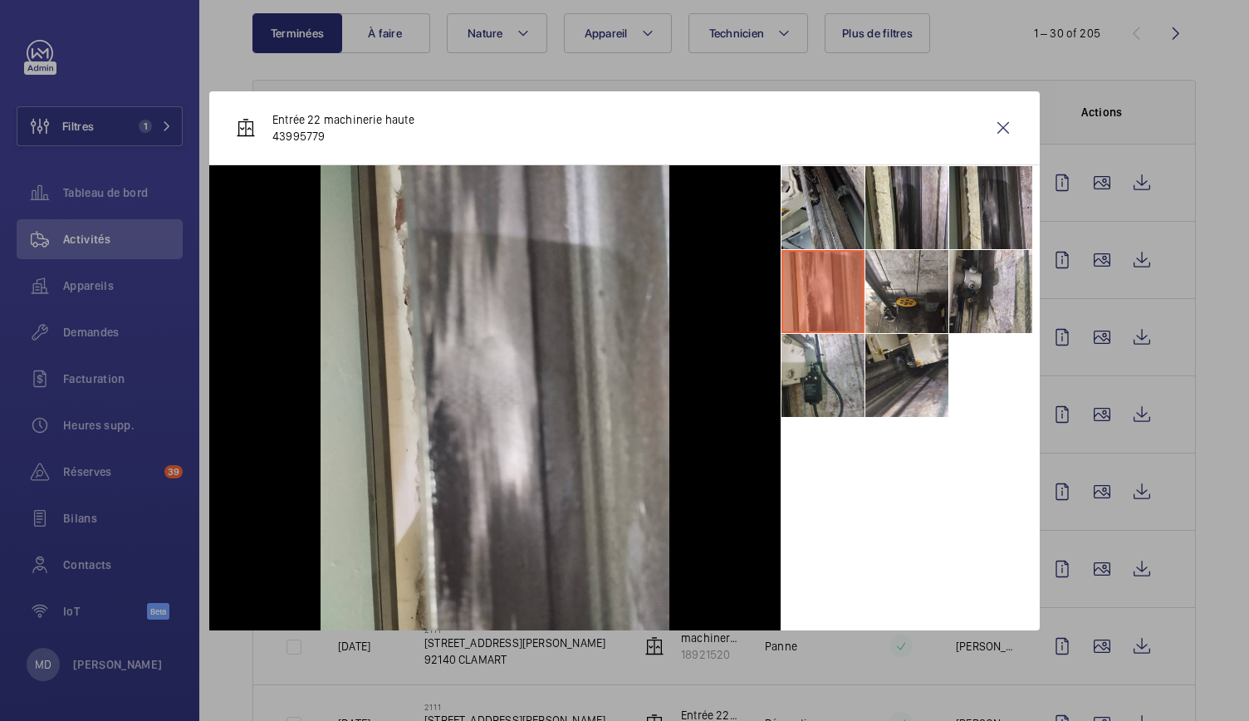
click at [841, 235] on li at bounding box center [822, 207] width 83 height 83
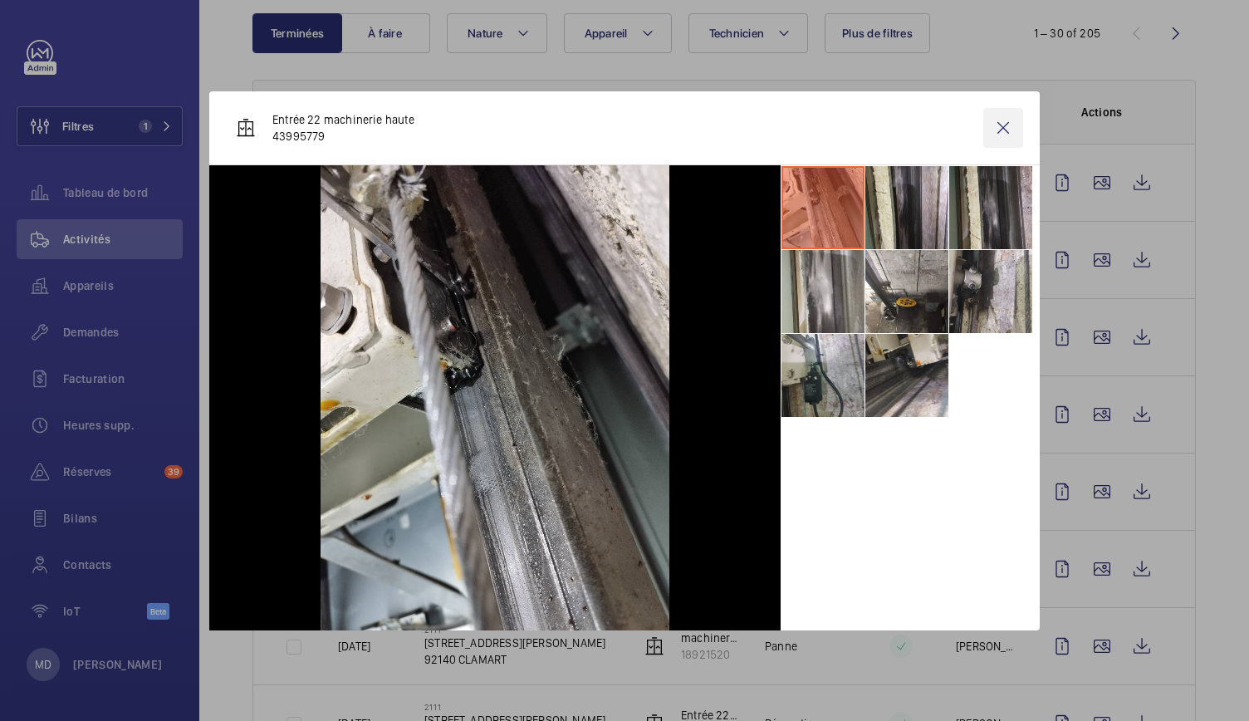
click at [1011, 122] on wm-front-icon-button at bounding box center [1003, 128] width 40 height 40
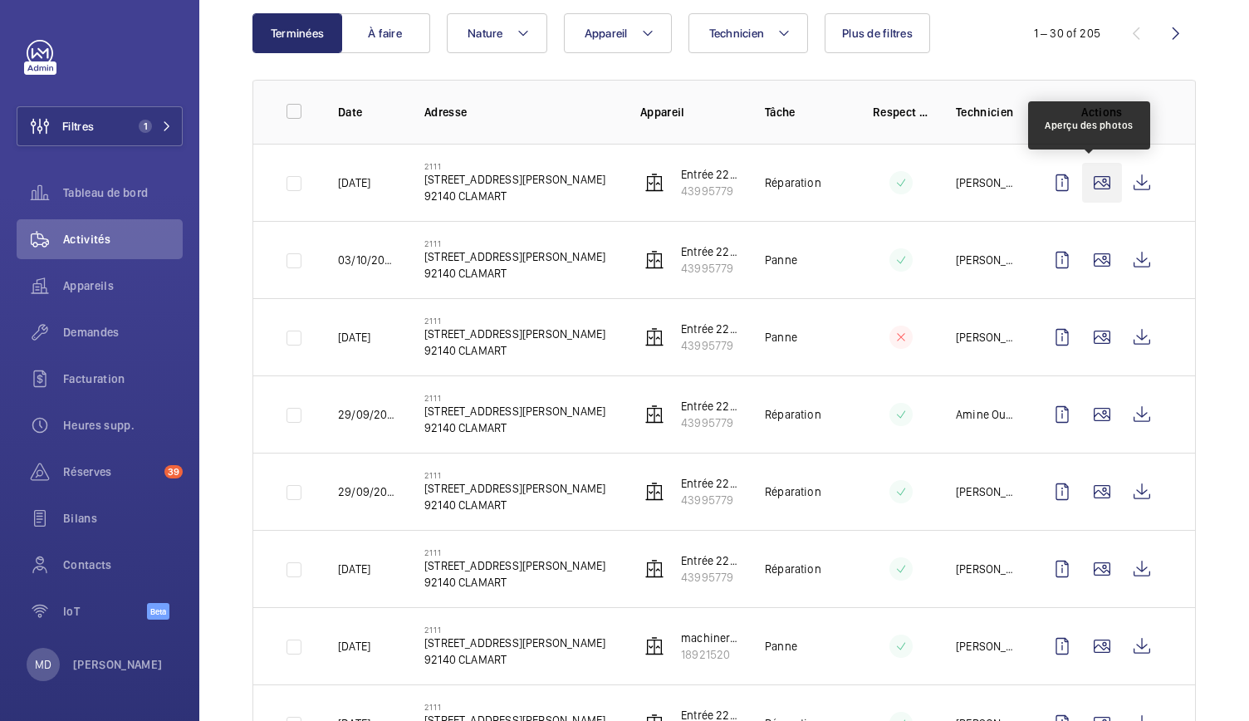
click at [1086, 179] on wm-front-icon-button at bounding box center [1102, 183] width 40 height 40
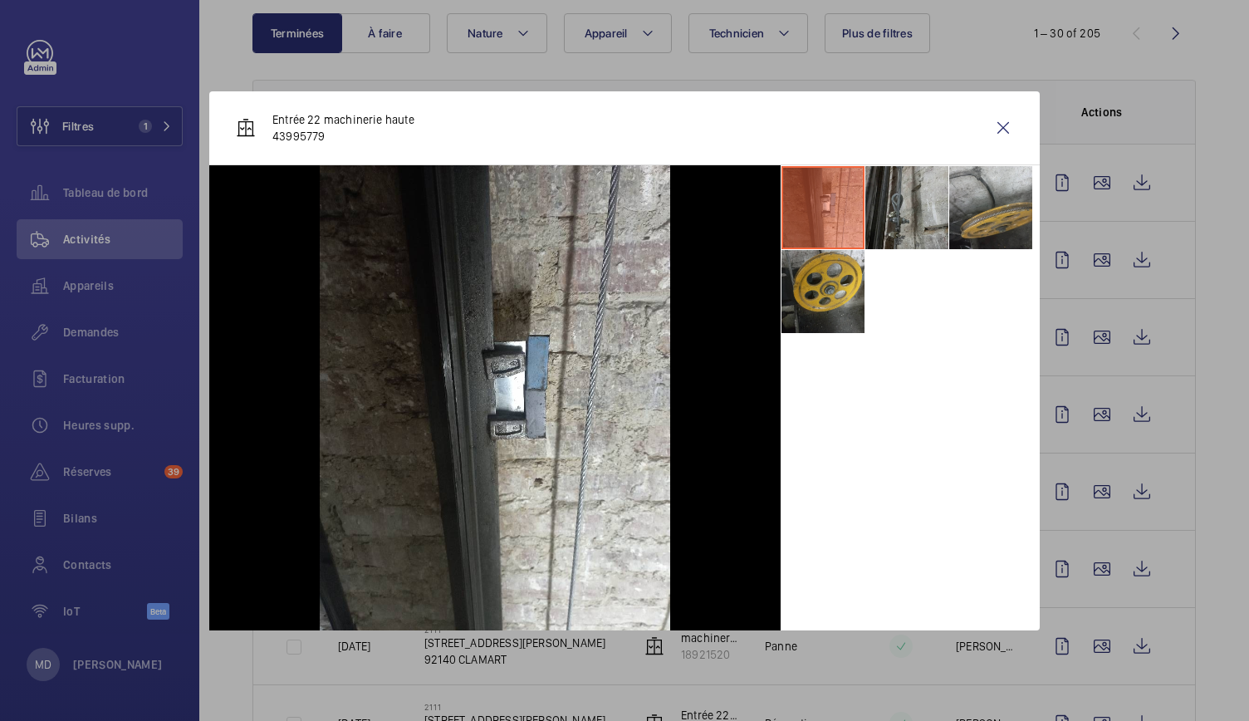
click at [903, 213] on li at bounding box center [906, 207] width 83 height 83
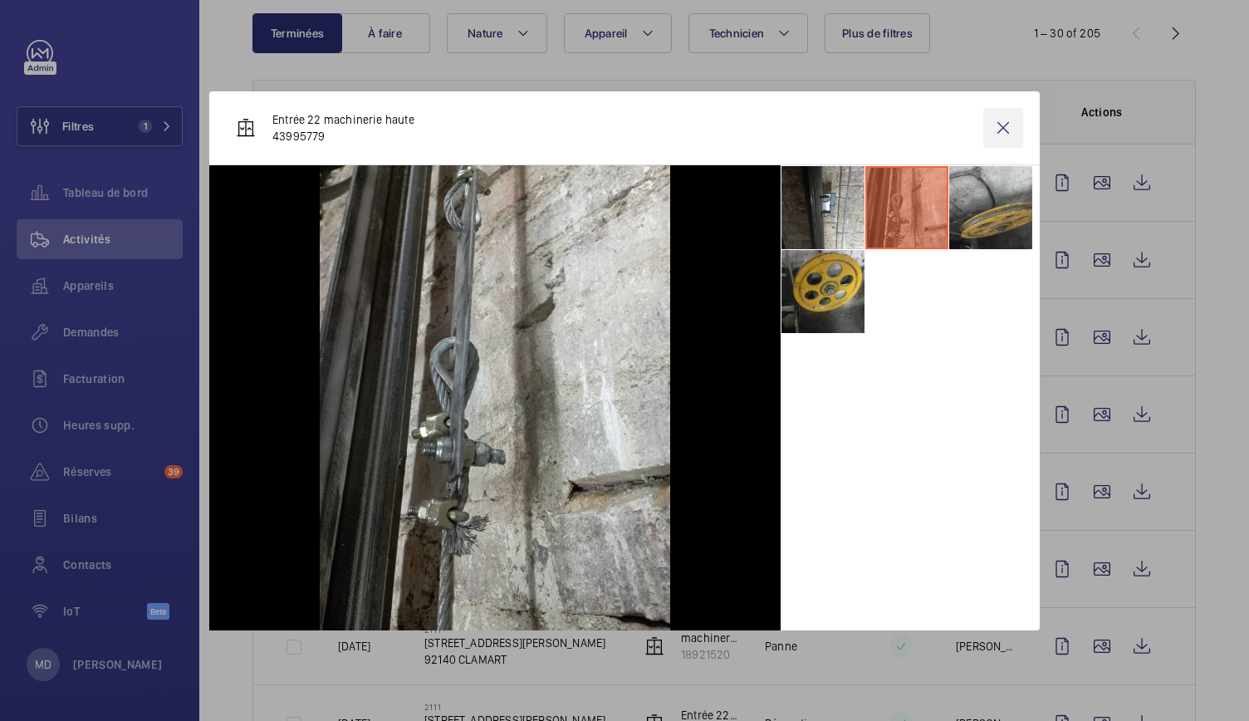
click at [1007, 133] on wm-front-icon-button at bounding box center [1003, 128] width 40 height 40
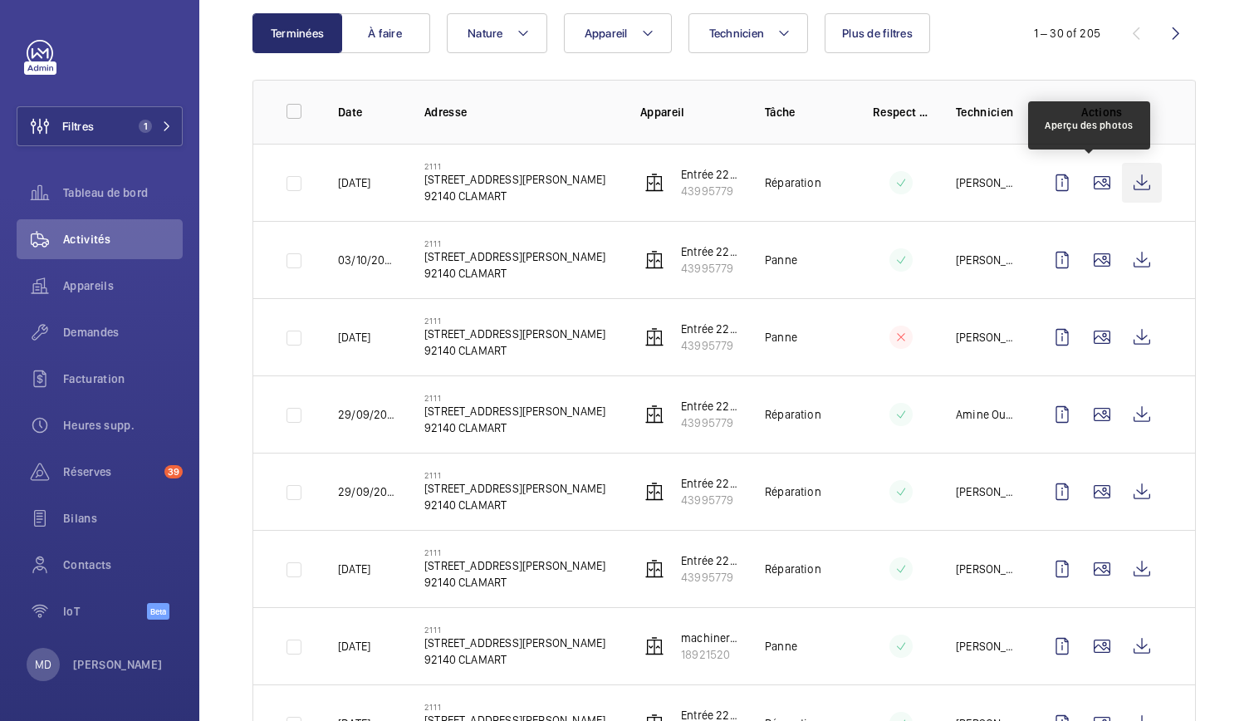
click at [1123, 181] on wm-front-icon-button at bounding box center [1142, 183] width 40 height 40
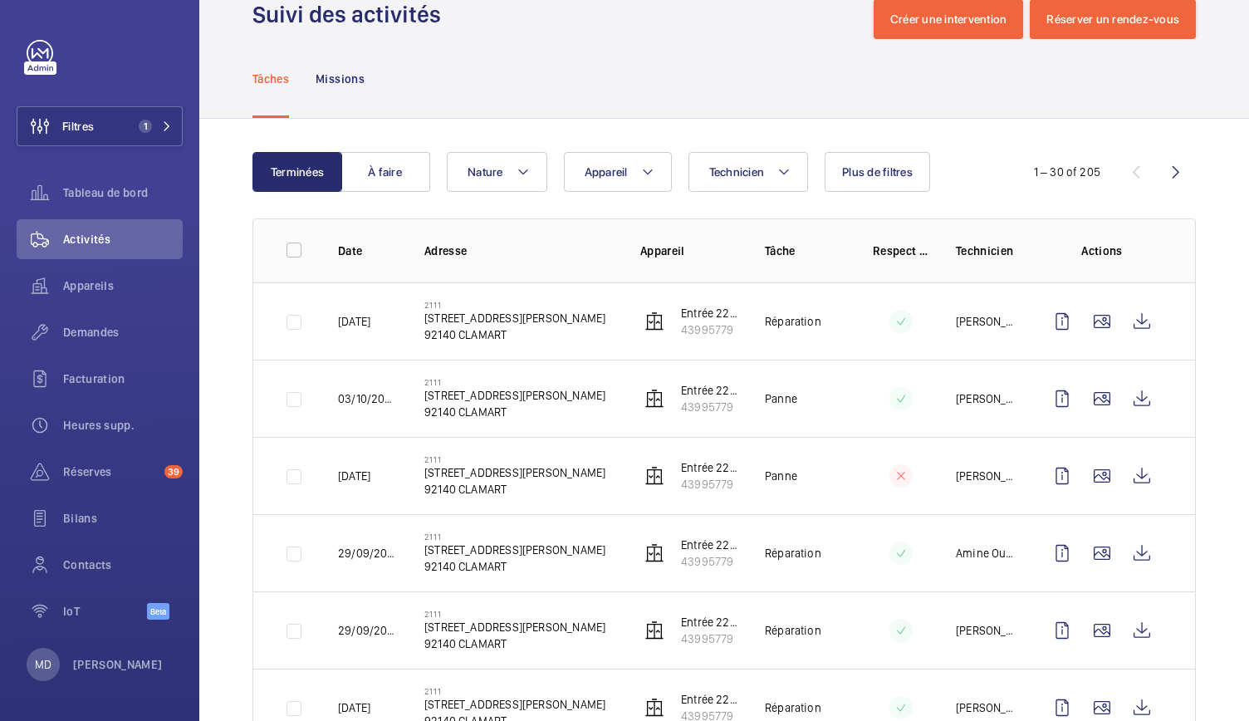
scroll to position [45, 0]
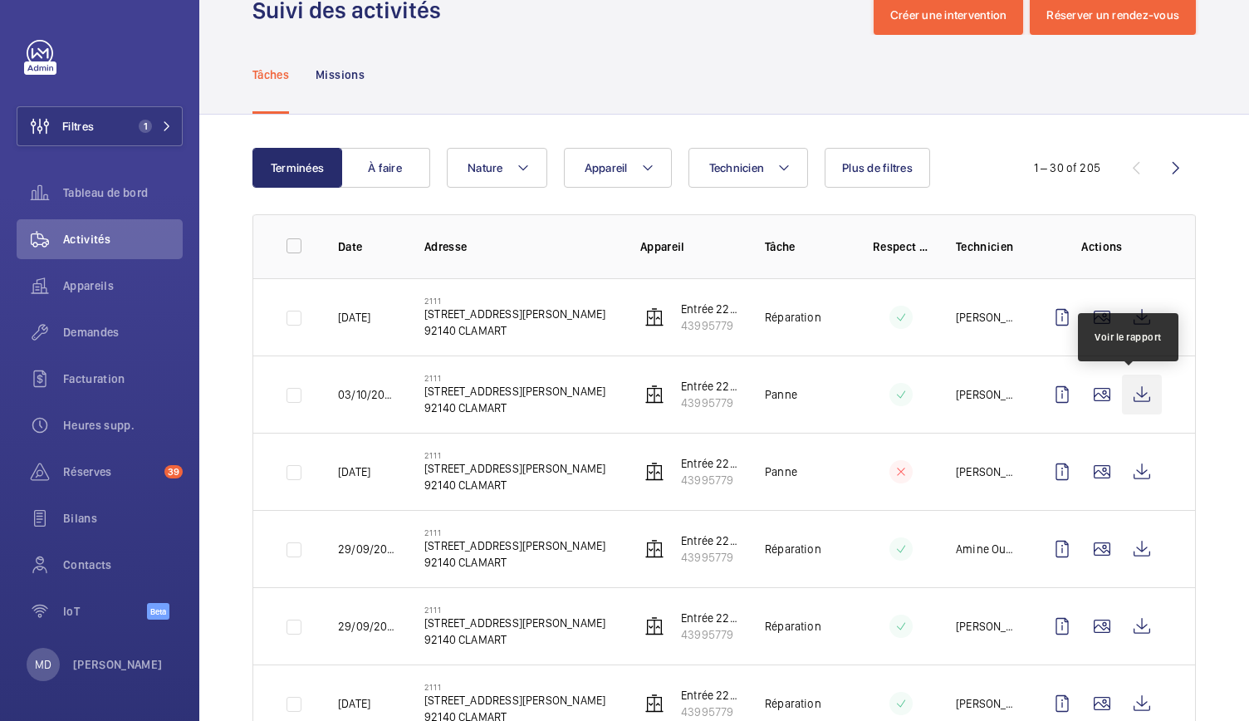
click at [1126, 396] on wm-front-icon-button at bounding box center [1142, 395] width 40 height 40
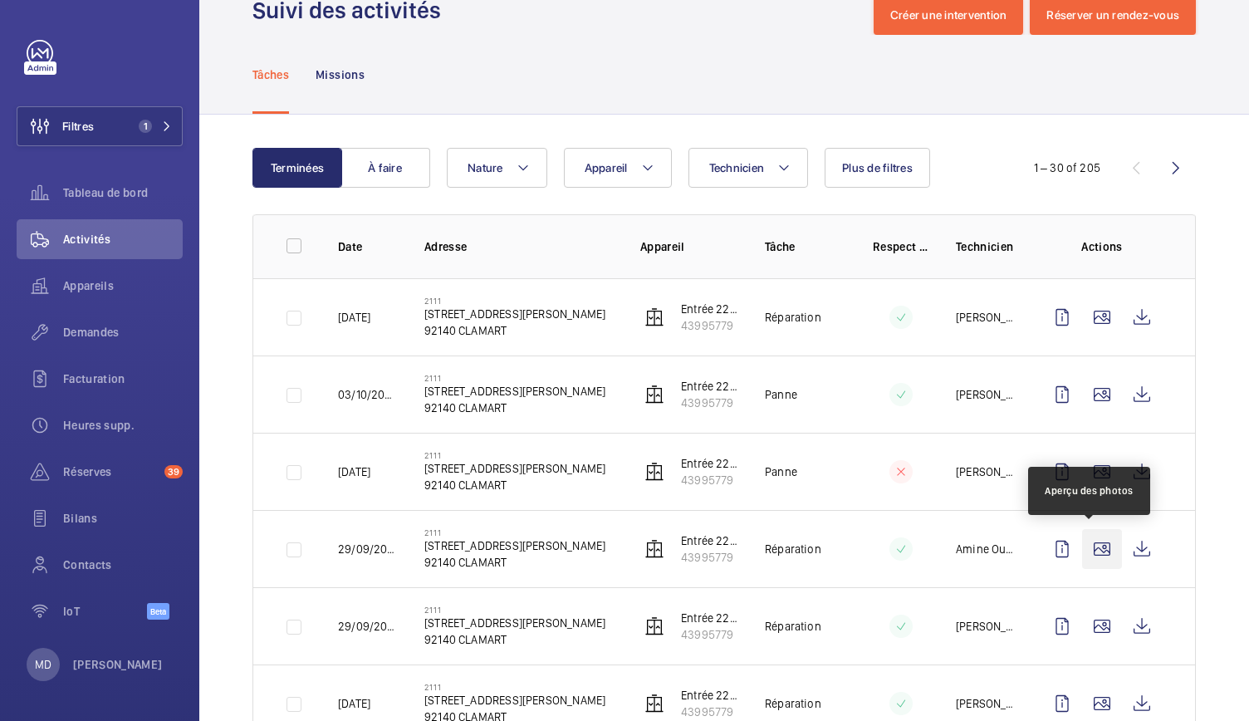
click at [1084, 547] on wm-front-icon-button at bounding box center [1102, 549] width 40 height 40
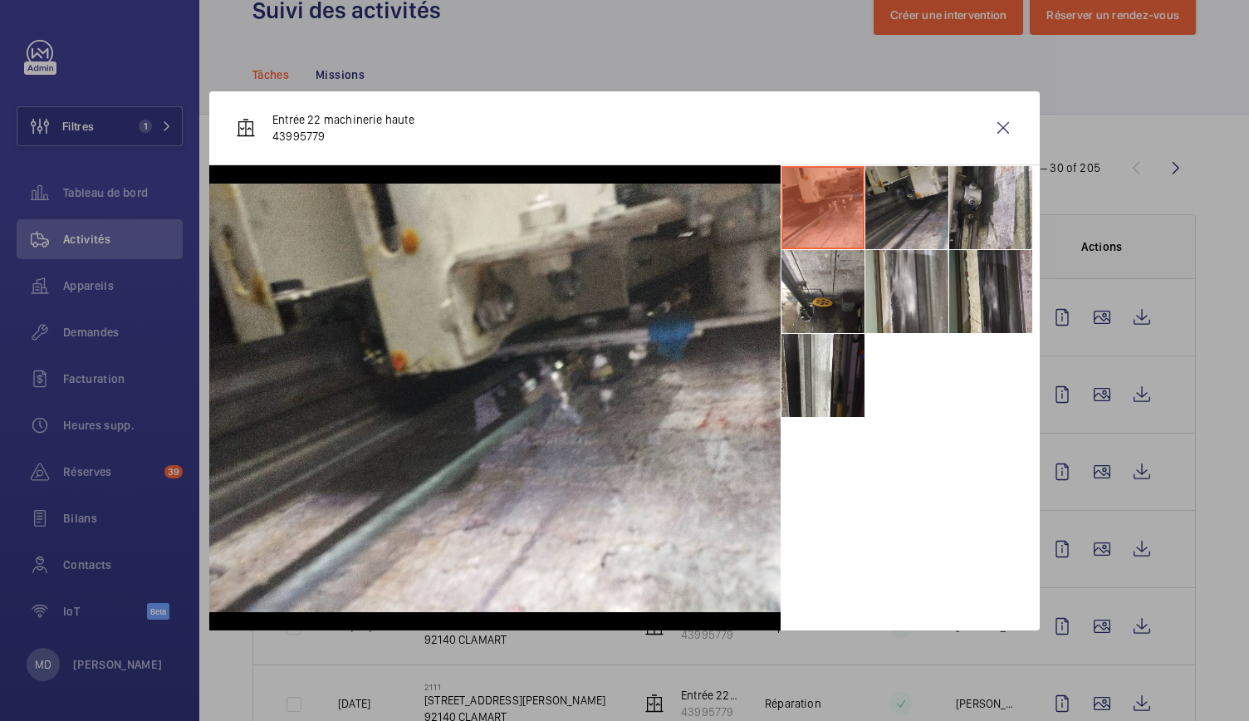
click at [885, 247] on li at bounding box center [906, 207] width 83 height 83
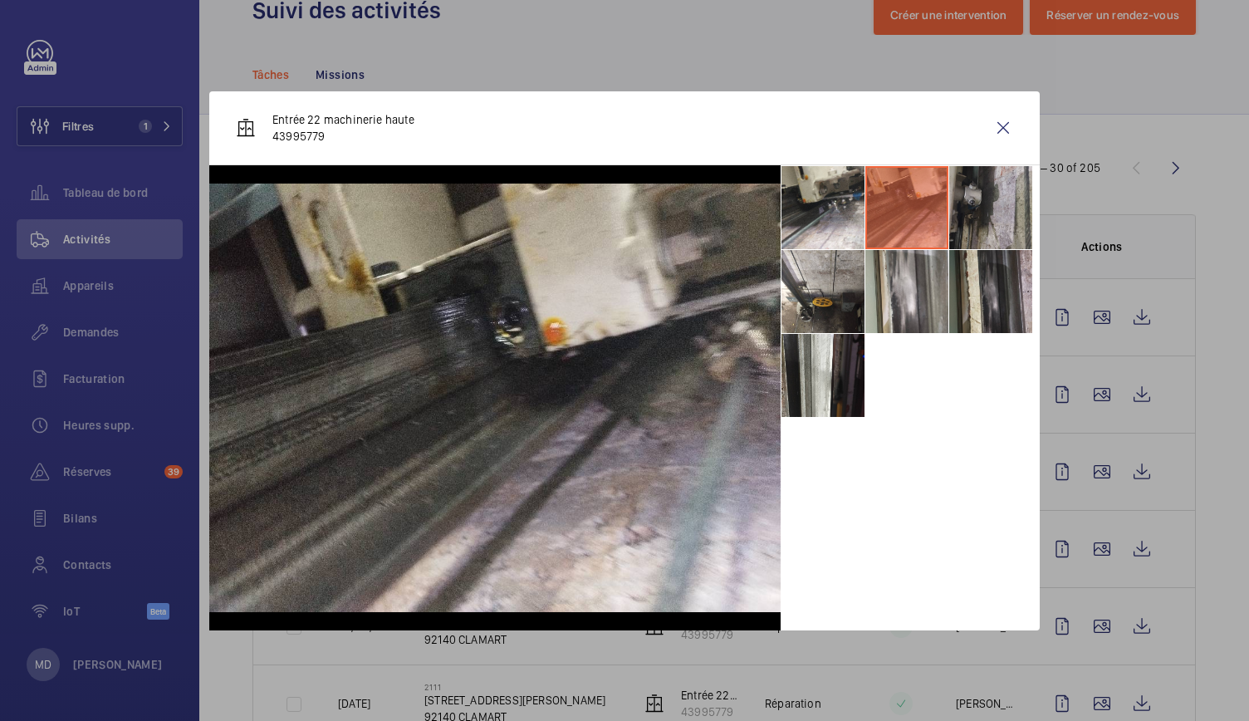
click at [985, 220] on li at bounding box center [990, 207] width 83 height 83
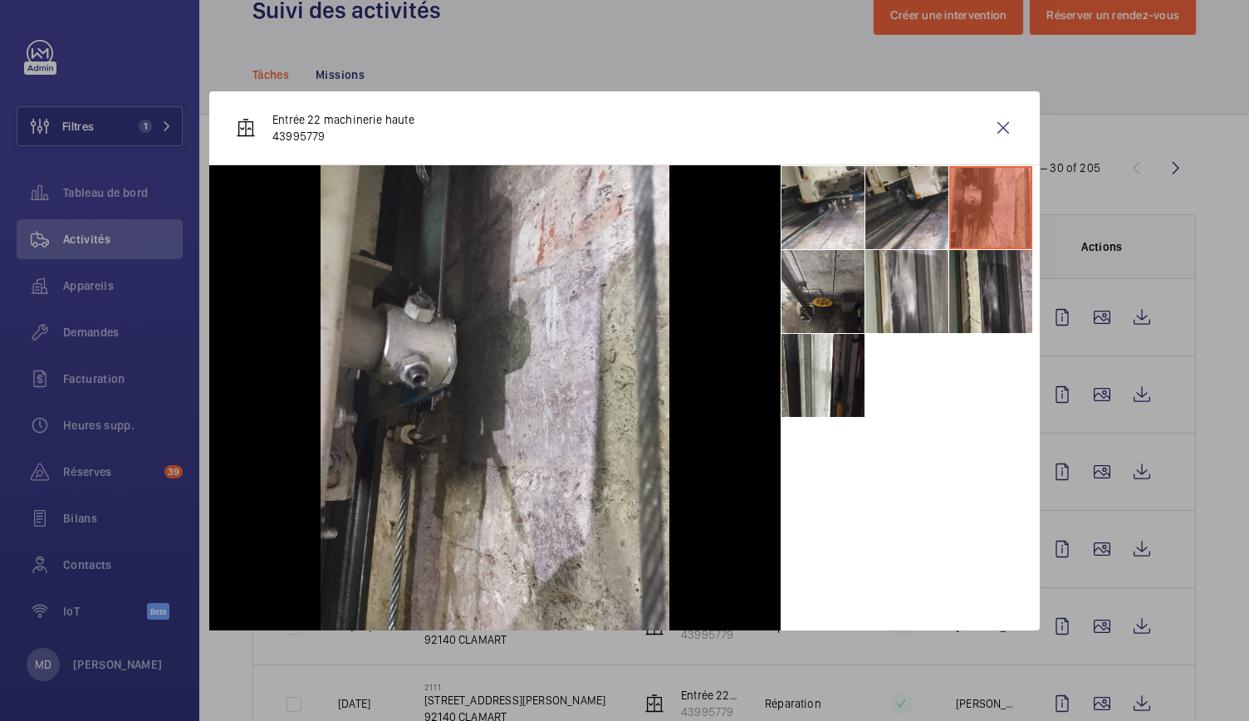
click at [808, 301] on li at bounding box center [822, 291] width 83 height 83
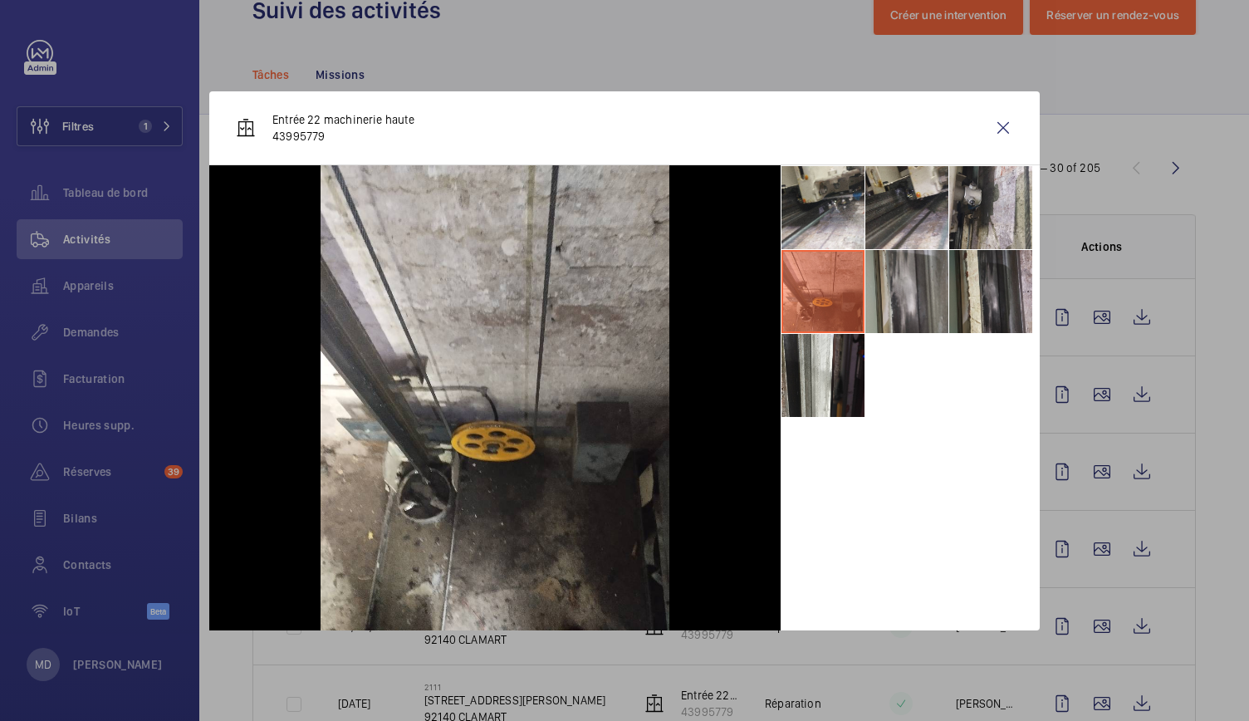
click at [941, 268] on li at bounding box center [906, 291] width 83 height 83
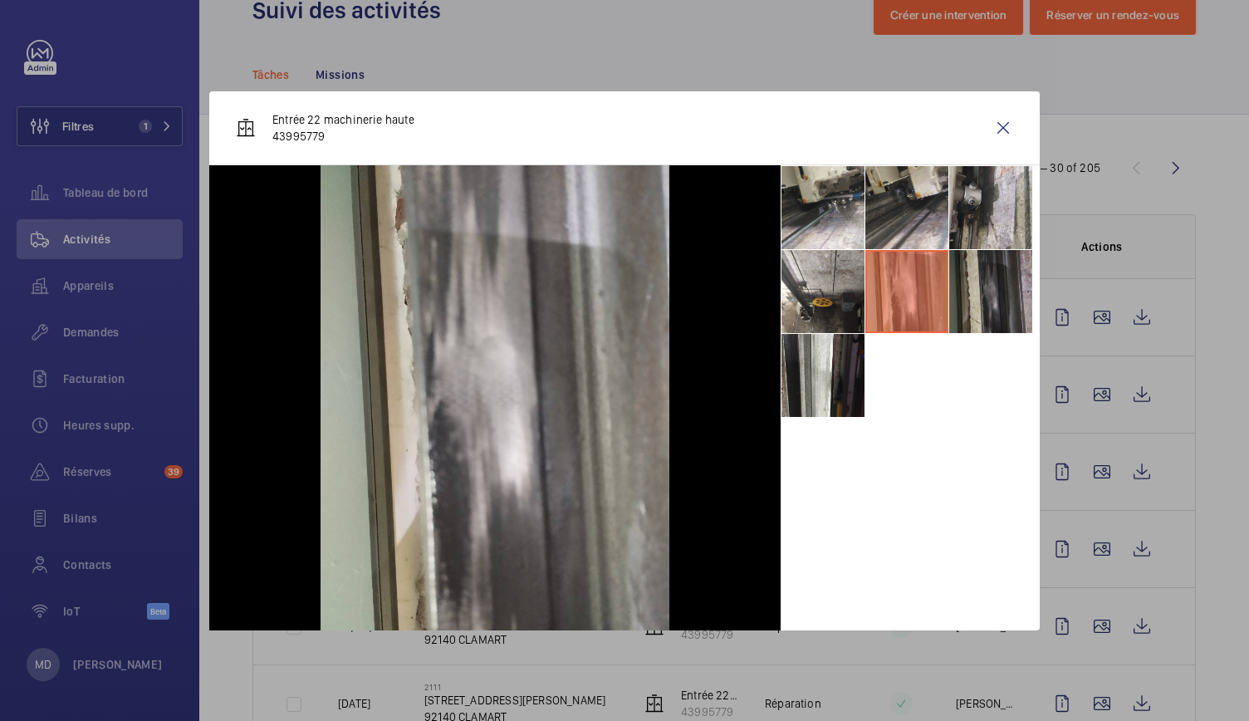
click at [987, 280] on li at bounding box center [990, 291] width 83 height 83
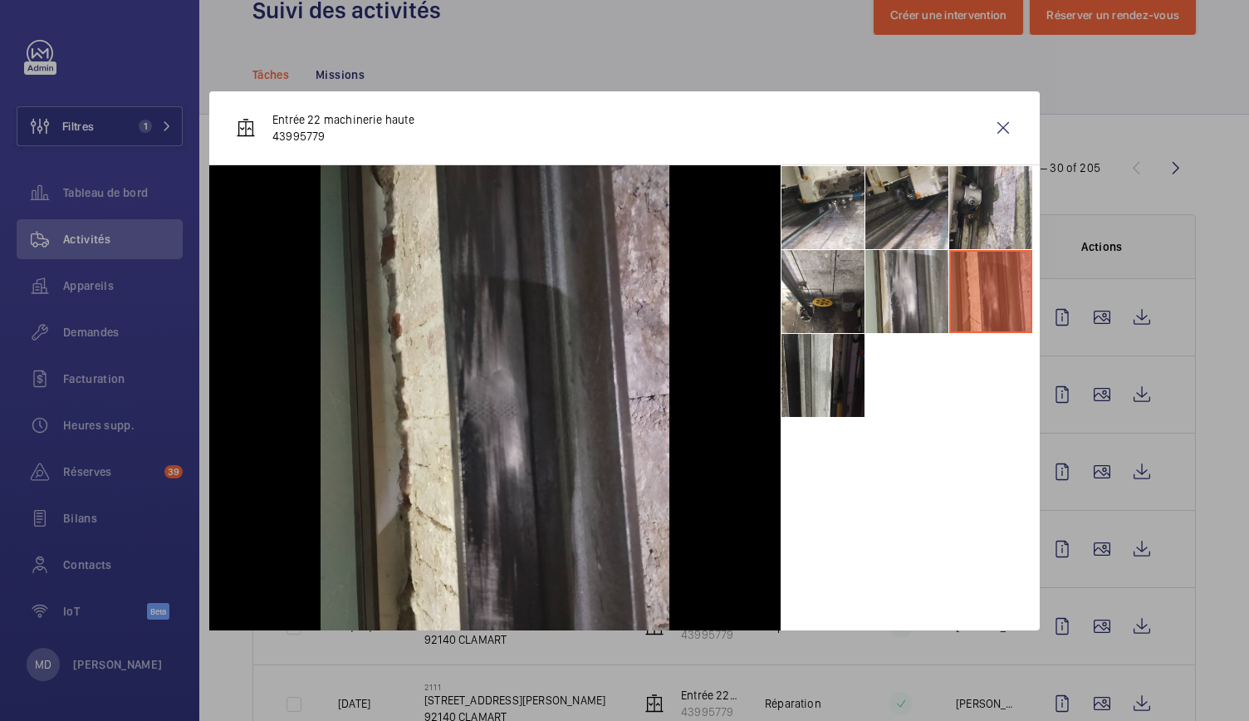
click at [825, 354] on li at bounding box center [822, 375] width 83 height 83
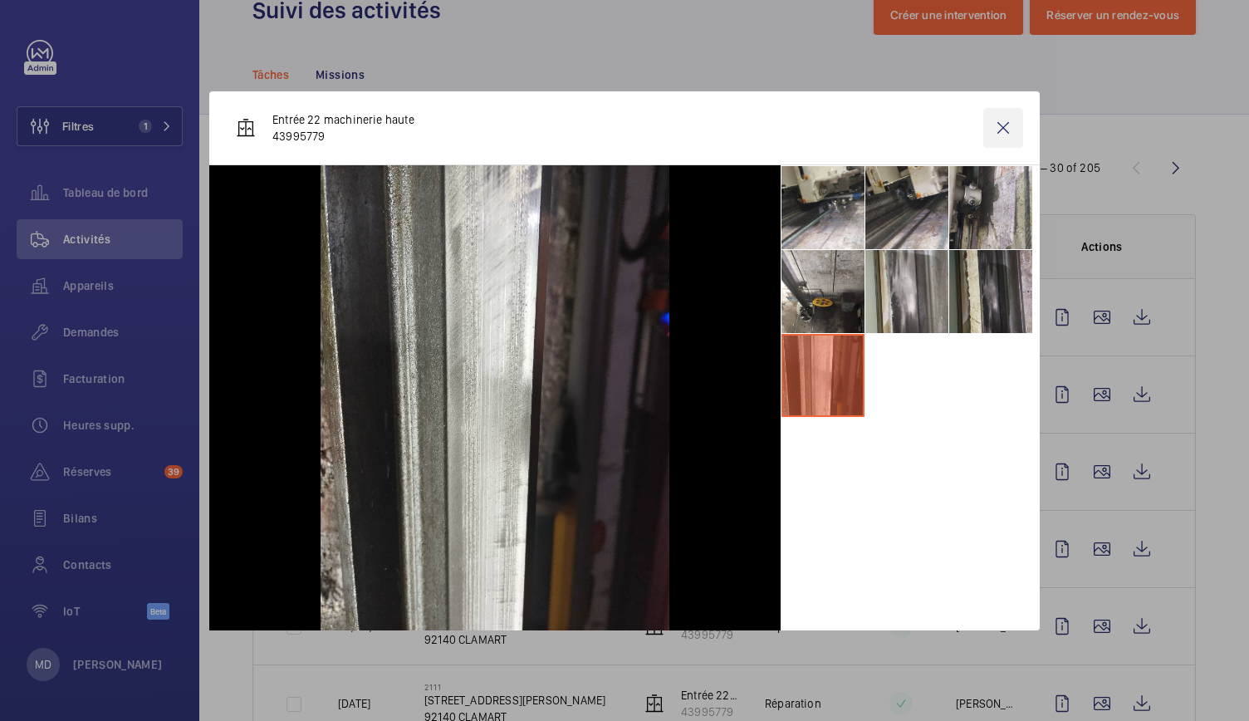
click at [1008, 135] on wm-front-icon-button at bounding box center [1003, 128] width 40 height 40
